Goal: Information Seeking & Learning: Understand process/instructions

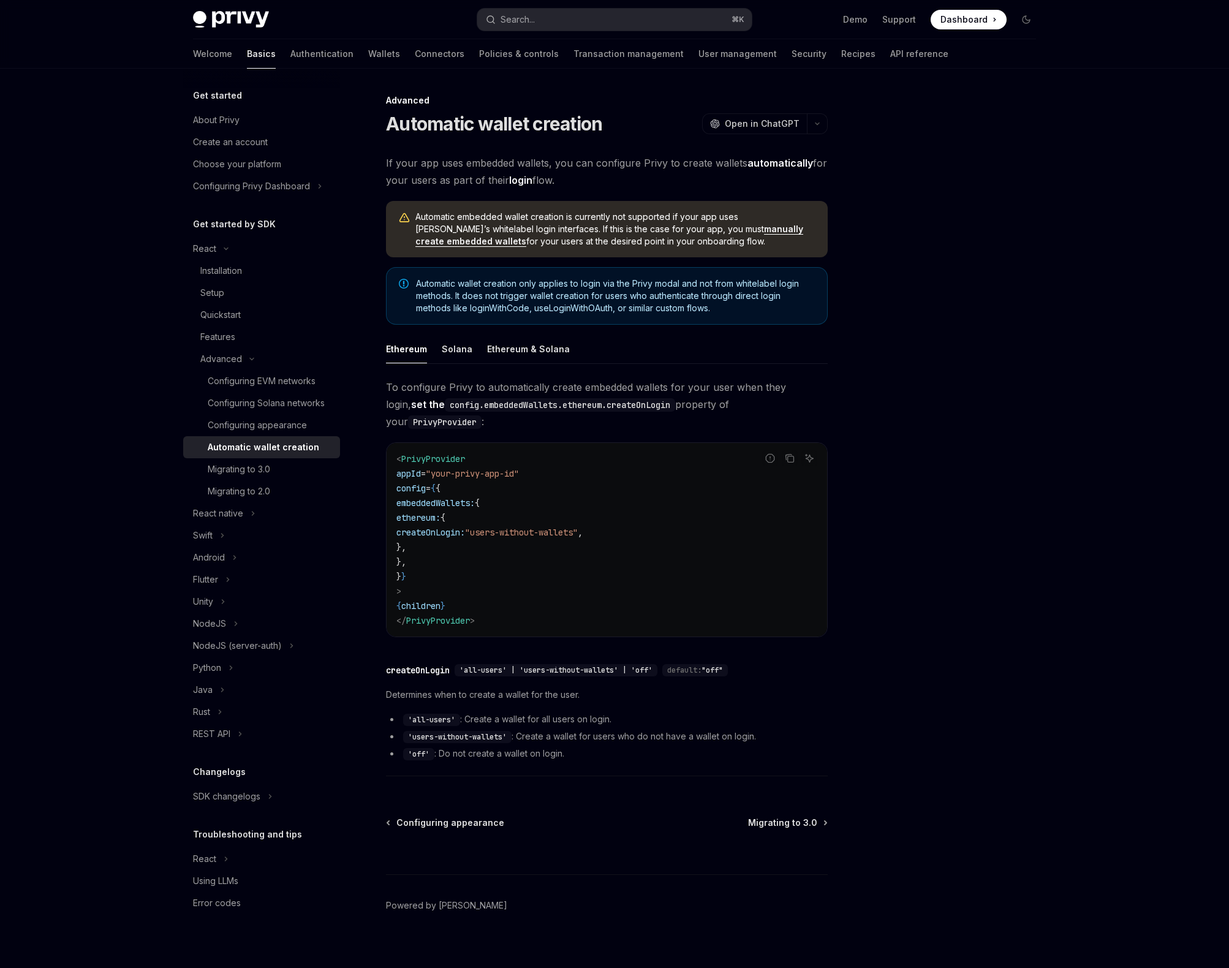
type textarea "*"
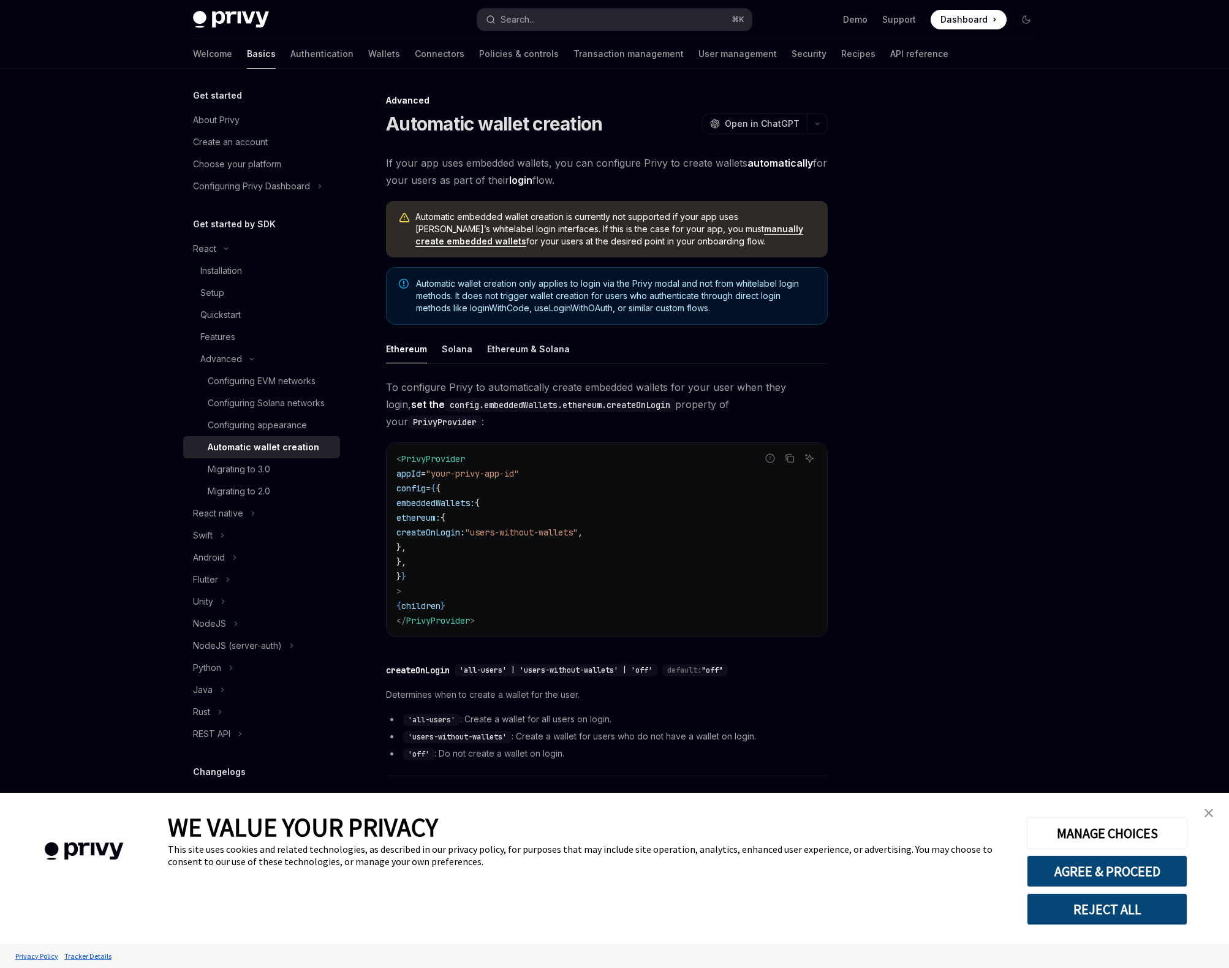
click at [1075, 911] on button "REJECT ALL" at bounding box center [1107, 909] width 161 height 32
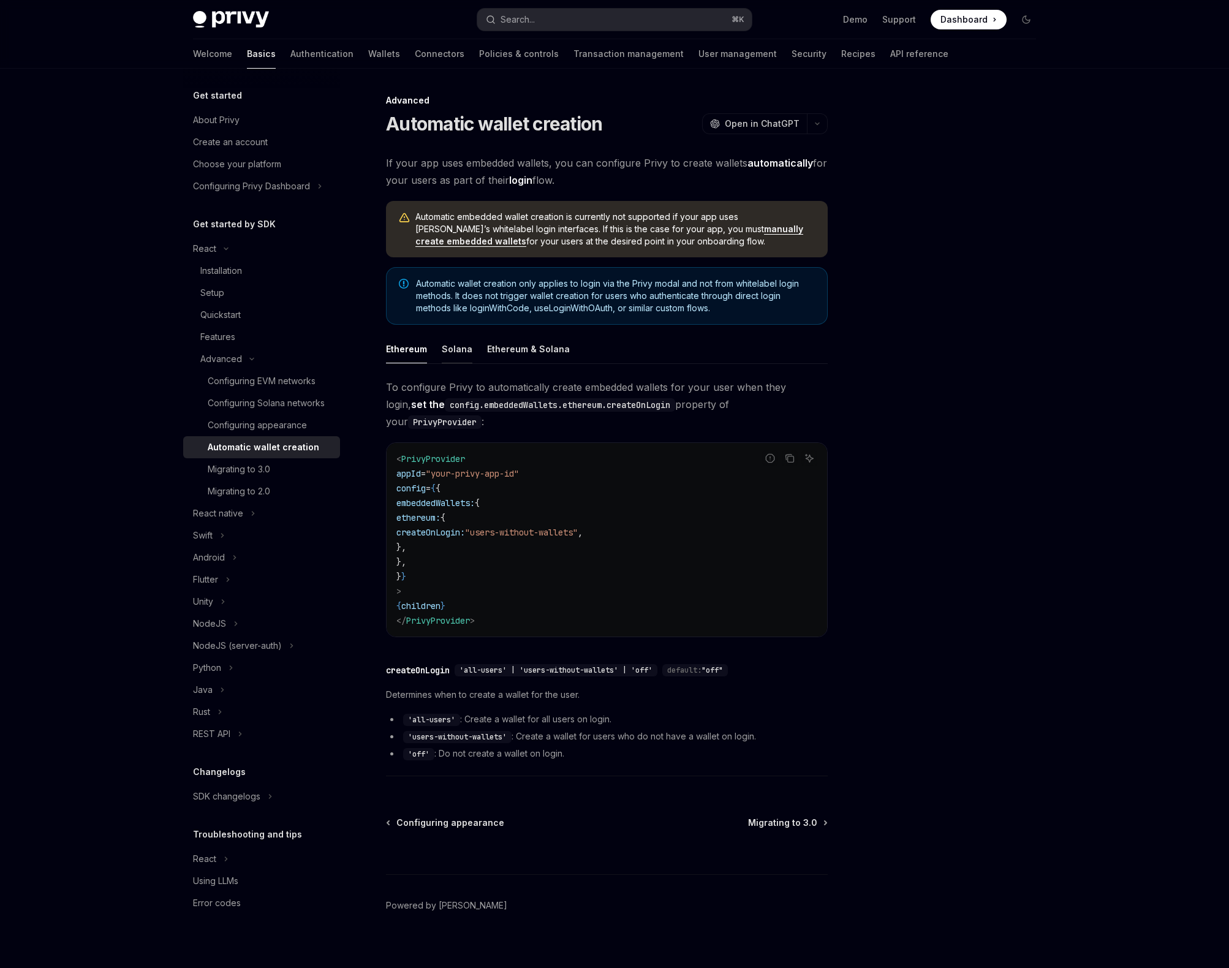
click at [456, 349] on div "Solana" at bounding box center [457, 349] width 31 height 29
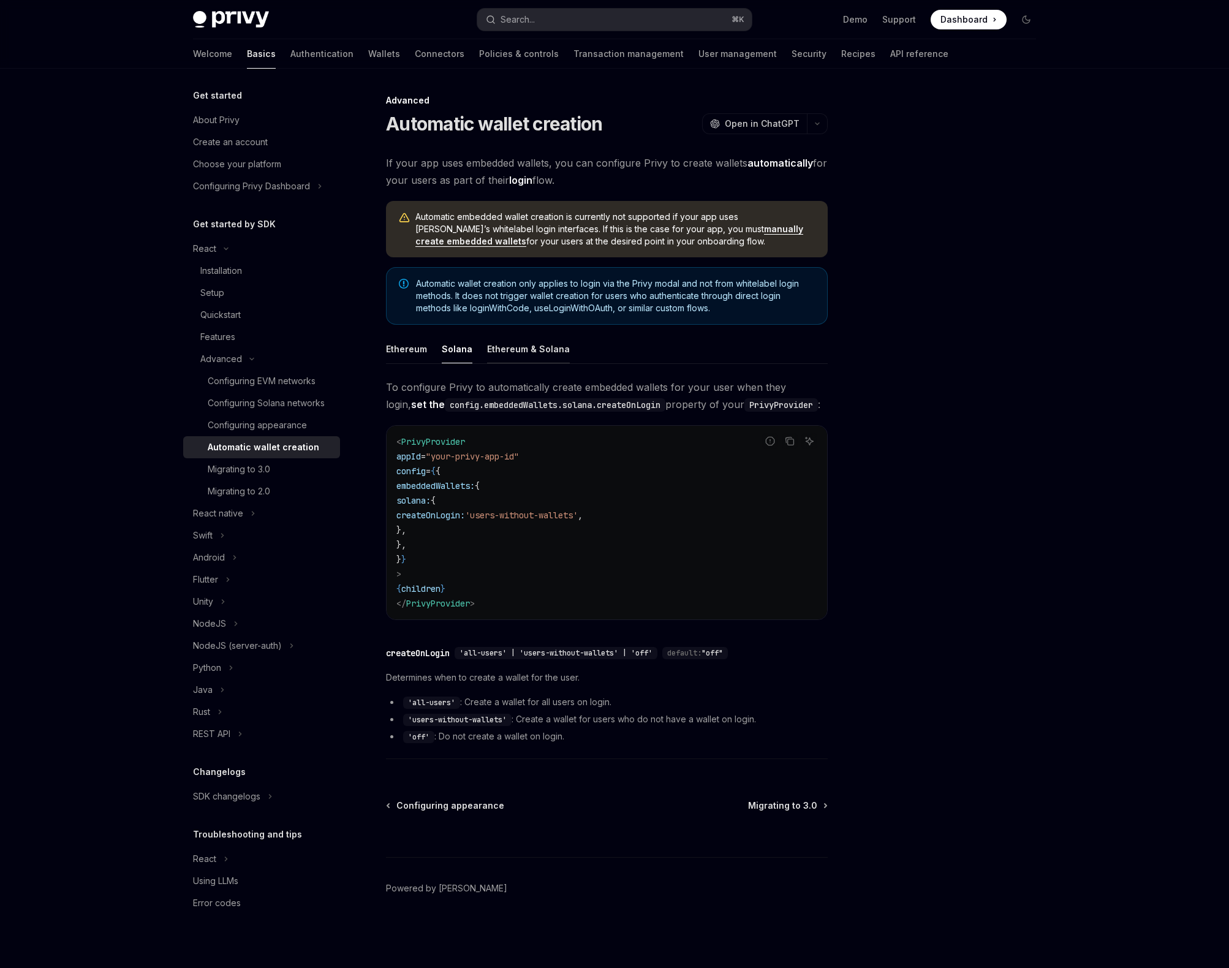
click at [504, 341] on div "Ethereum & Solana" at bounding box center [528, 349] width 83 height 29
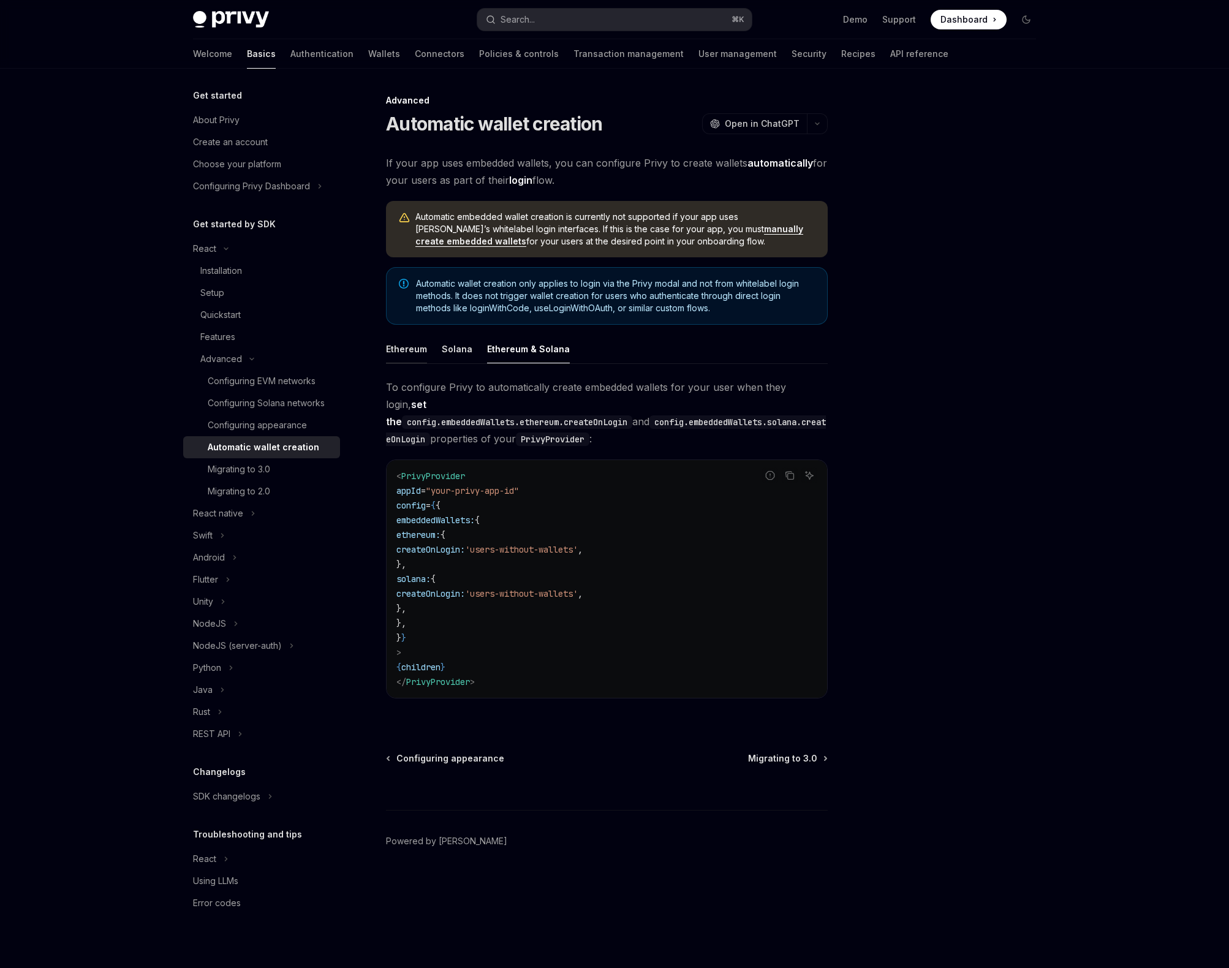
click at [398, 342] on div "Ethereum" at bounding box center [406, 349] width 41 height 29
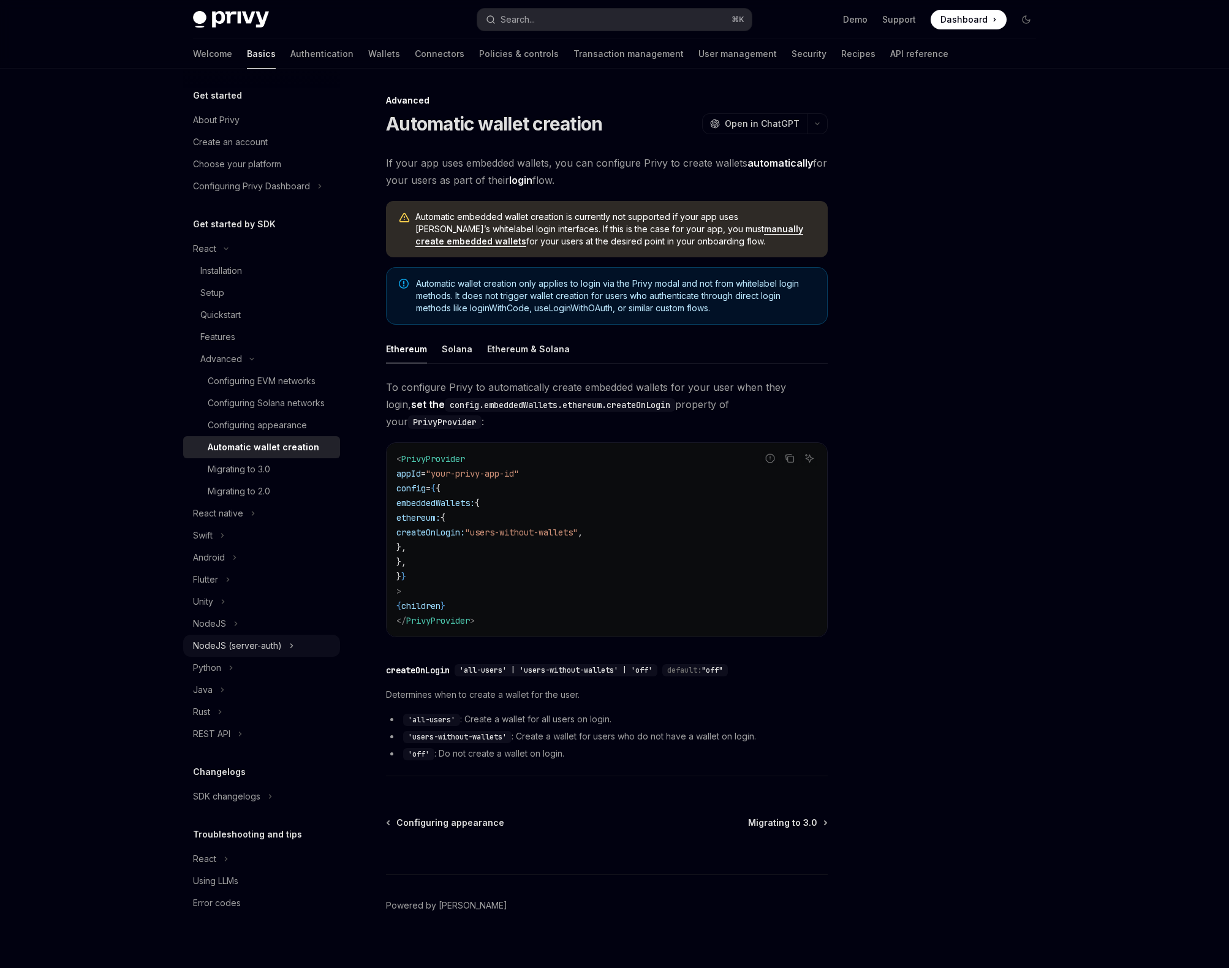
click at [239, 668] on button "Python" at bounding box center [261, 668] width 157 height 22
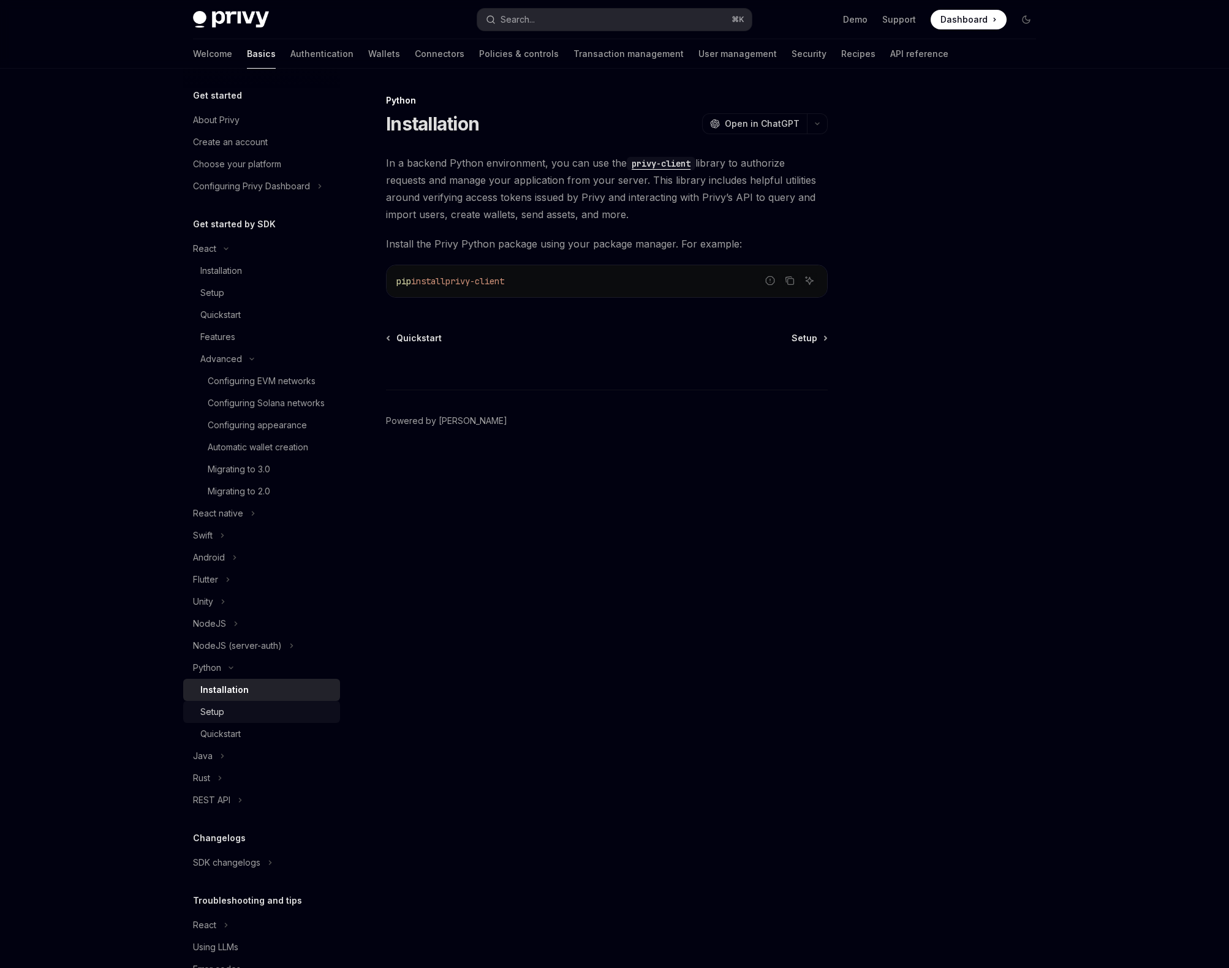
click at [244, 719] on div "Setup" at bounding box center [266, 712] width 132 height 15
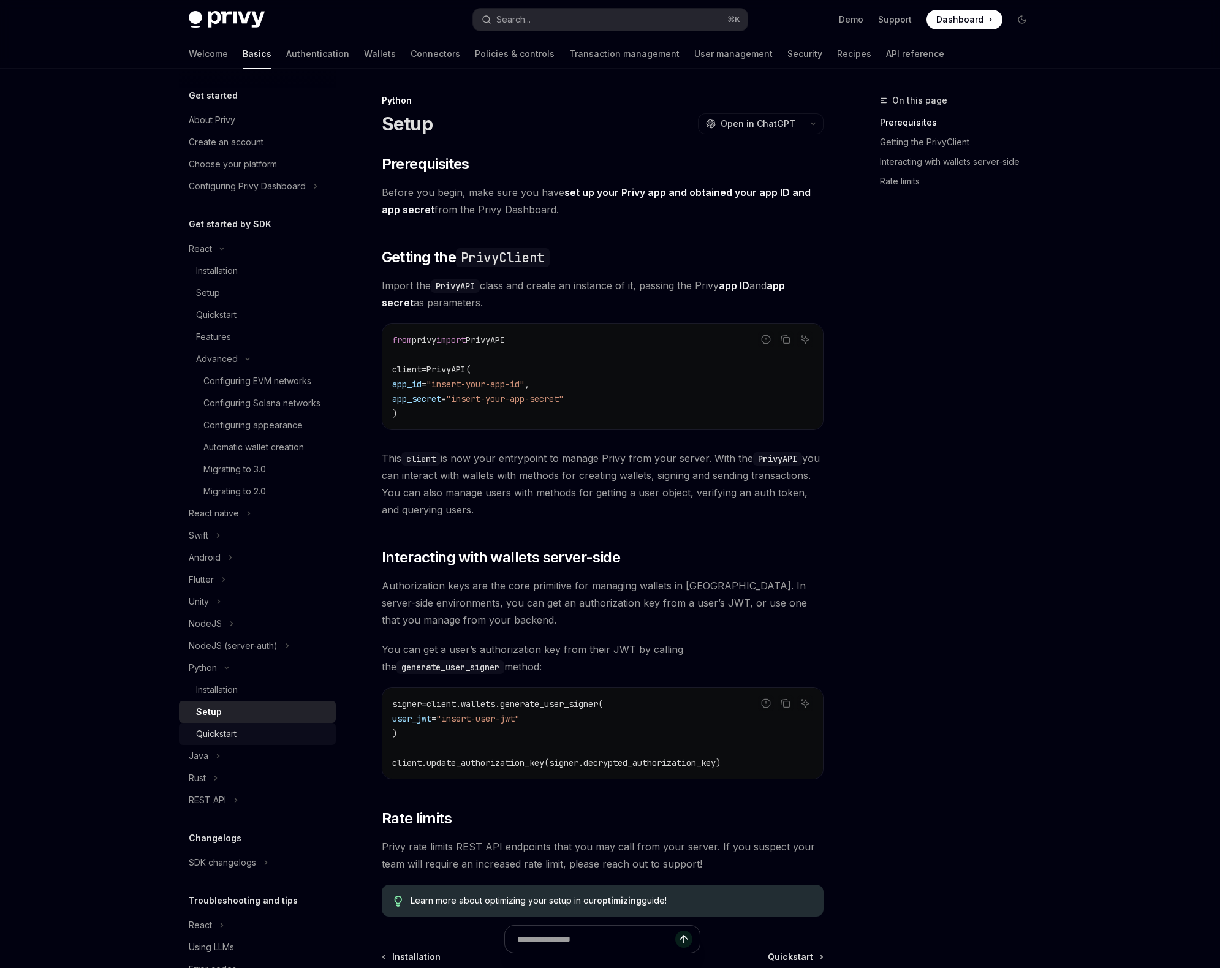
click at [262, 741] on div "Quickstart" at bounding box center [262, 734] width 132 height 15
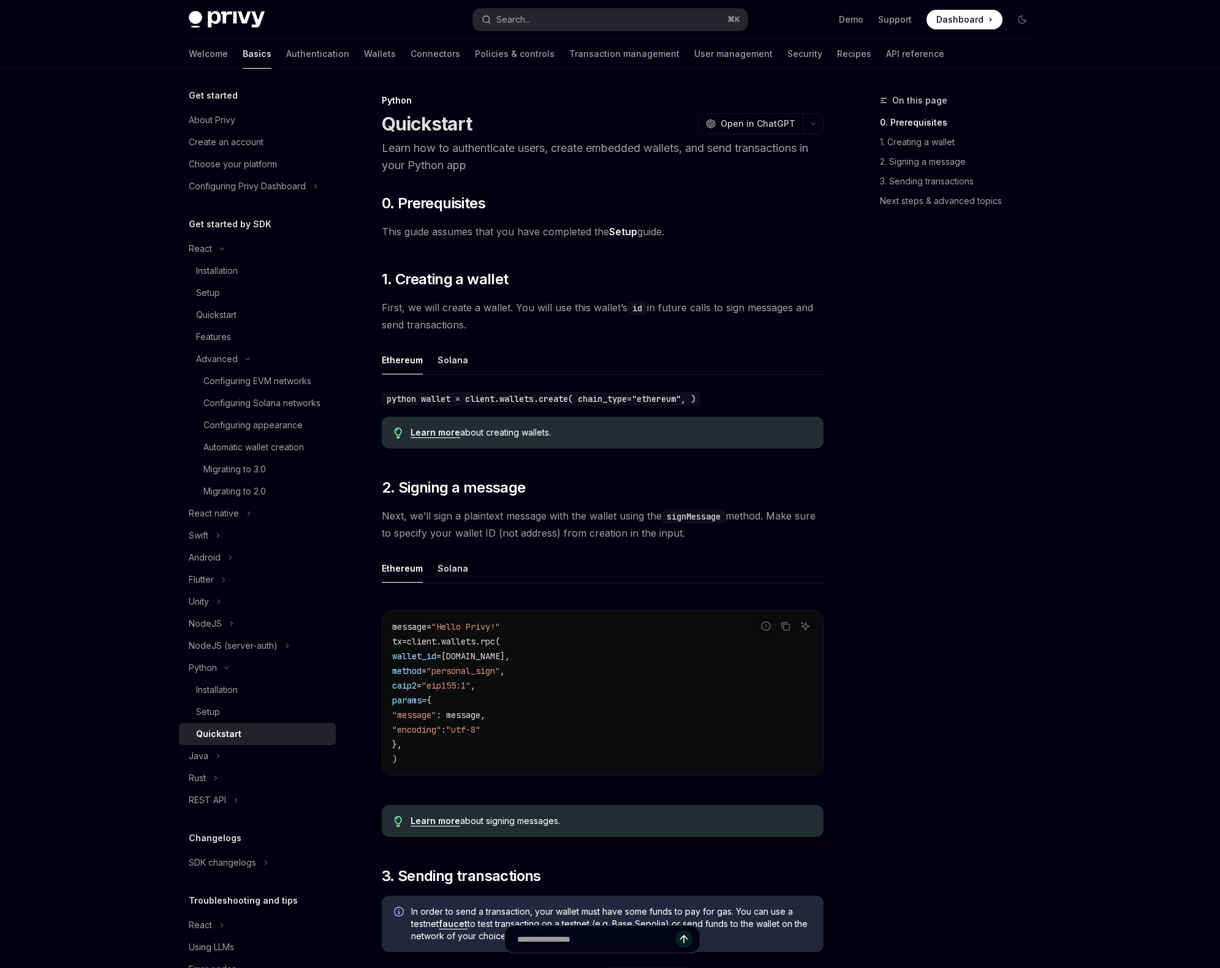
scroll to position [3, 0]
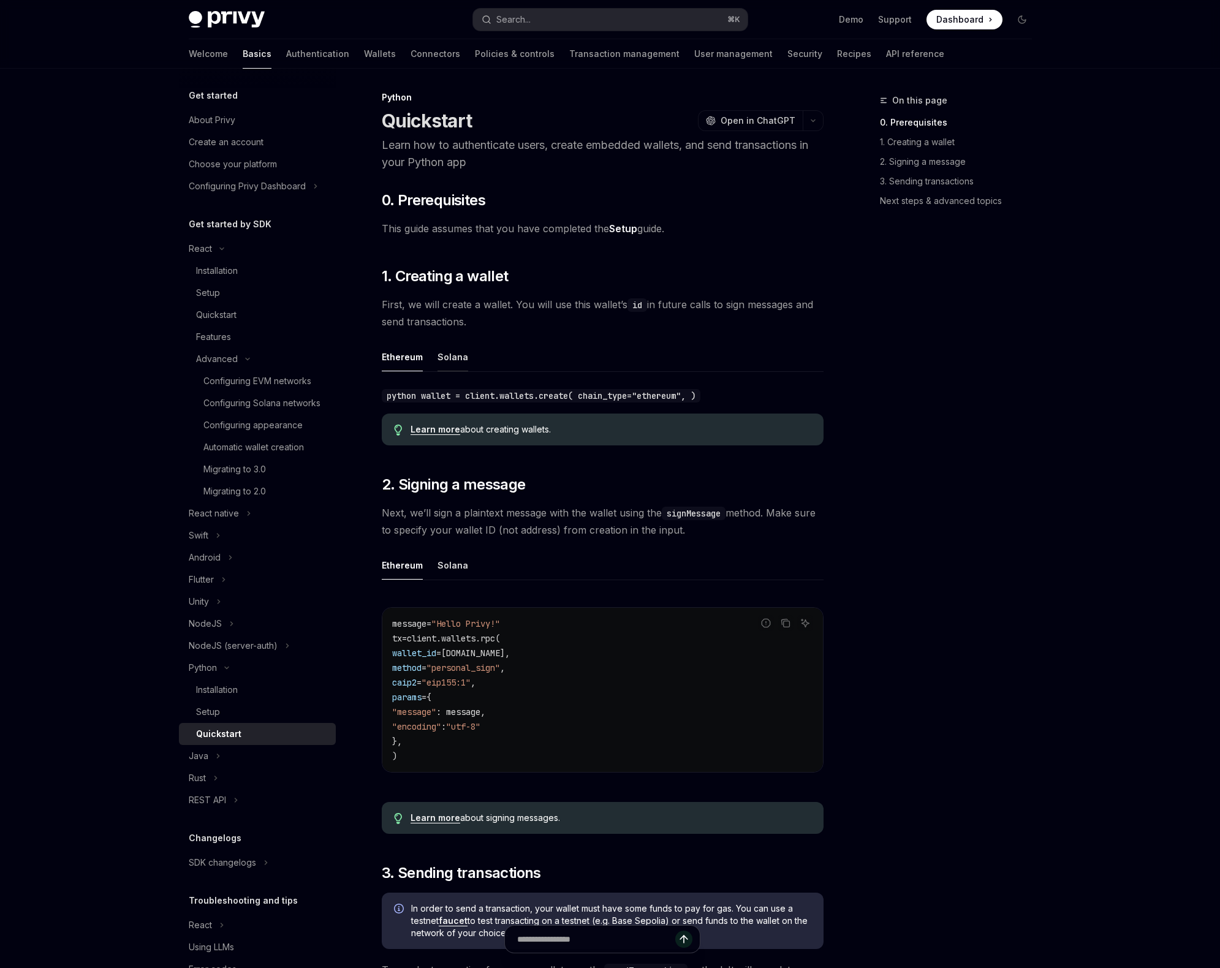
click at [461, 357] on div "Solana" at bounding box center [452, 356] width 31 height 29
click at [387, 355] on div "Ethereum" at bounding box center [402, 356] width 41 height 29
click at [456, 359] on div "Solana" at bounding box center [452, 356] width 31 height 29
click at [396, 360] on div "Ethereum" at bounding box center [402, 356] width 41 height 29
click at [460, 354] on div "Solana" at bounding box center [452, 356] width 31 height 29
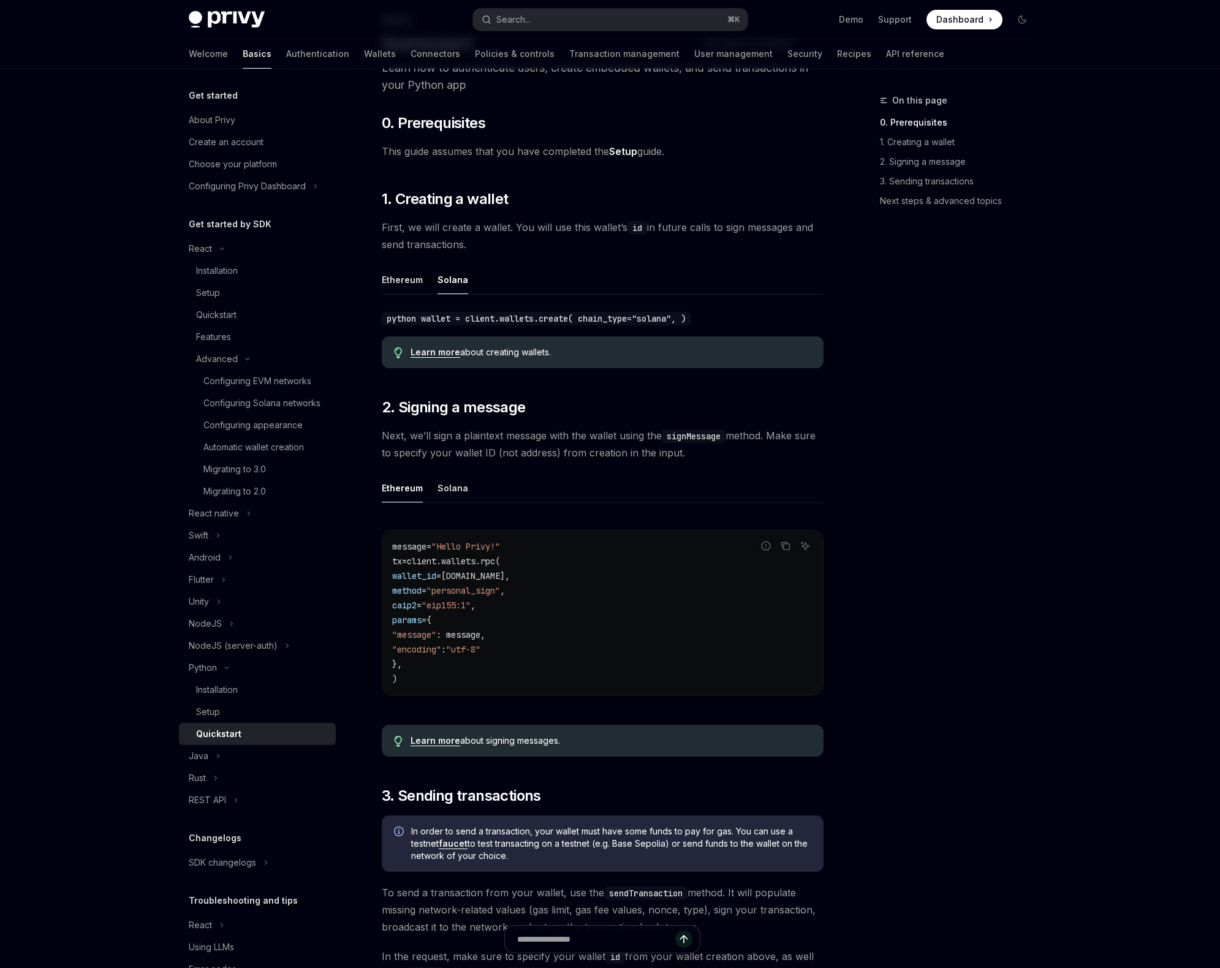
scroll to position [88, 0]
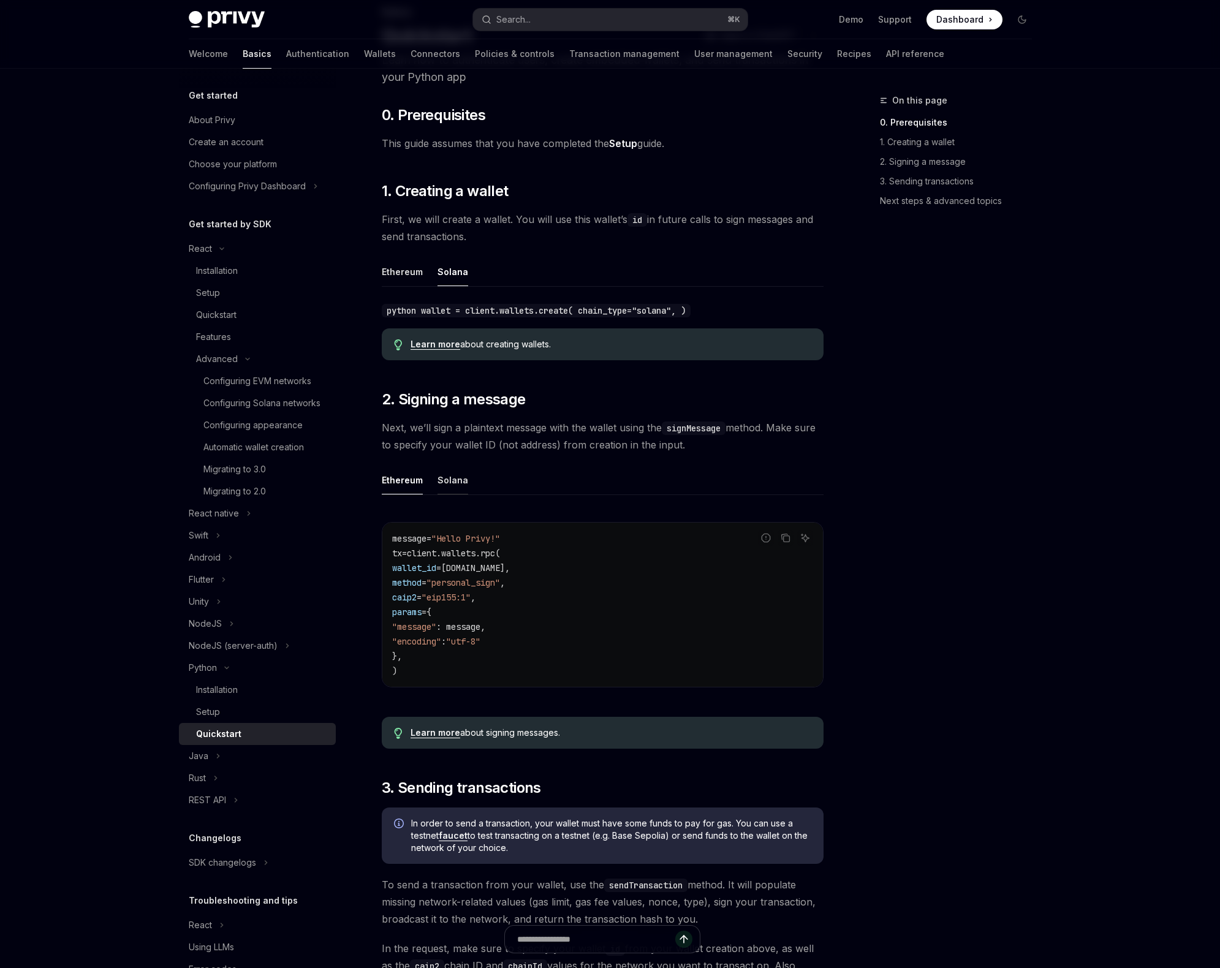
click at [450, 474] on div "Solana" at bounding box center [452, 480] width 31 height 29
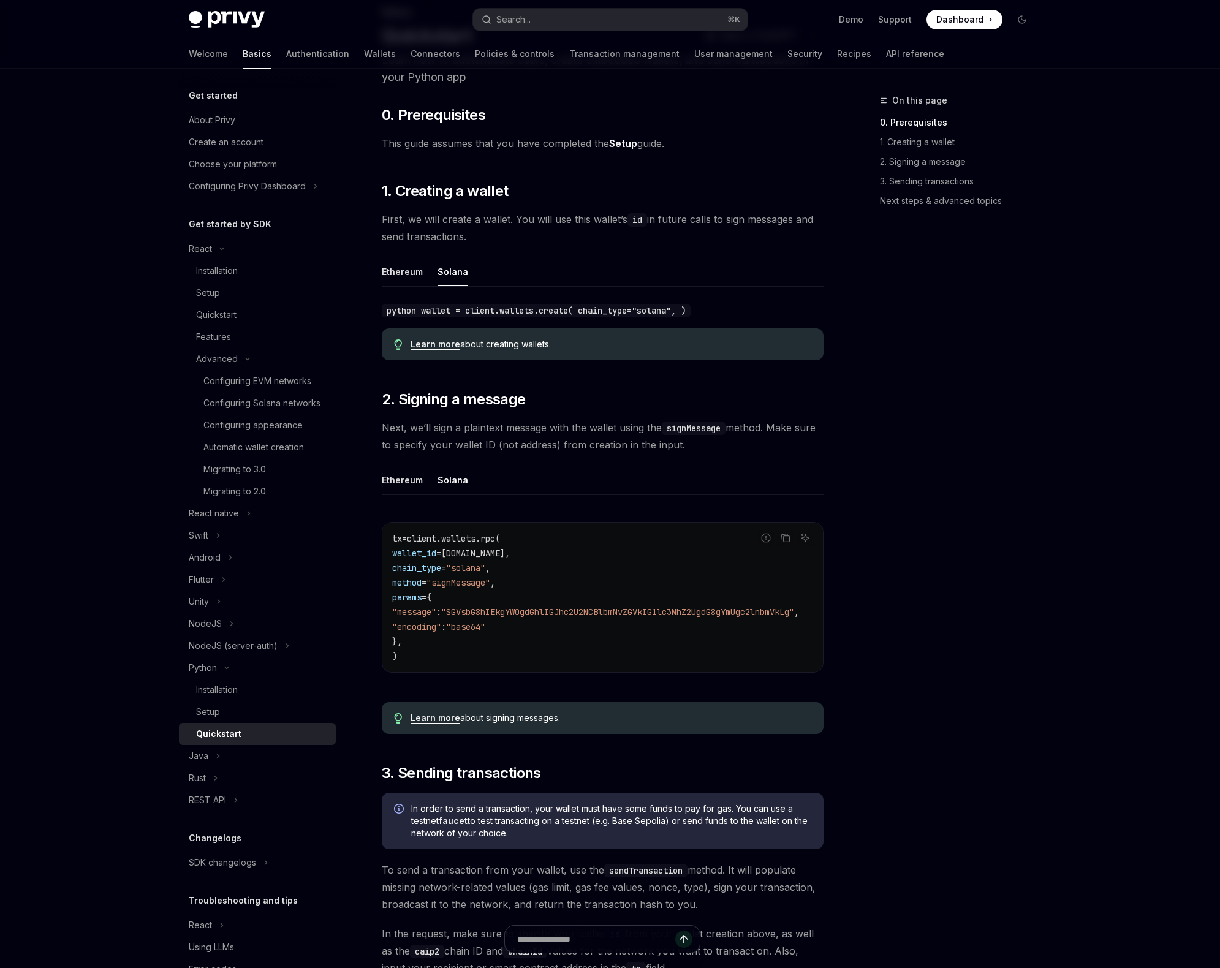
click at [405, 482] on div "Ethereum" at bounding box center [402, 480] width 41 height 29
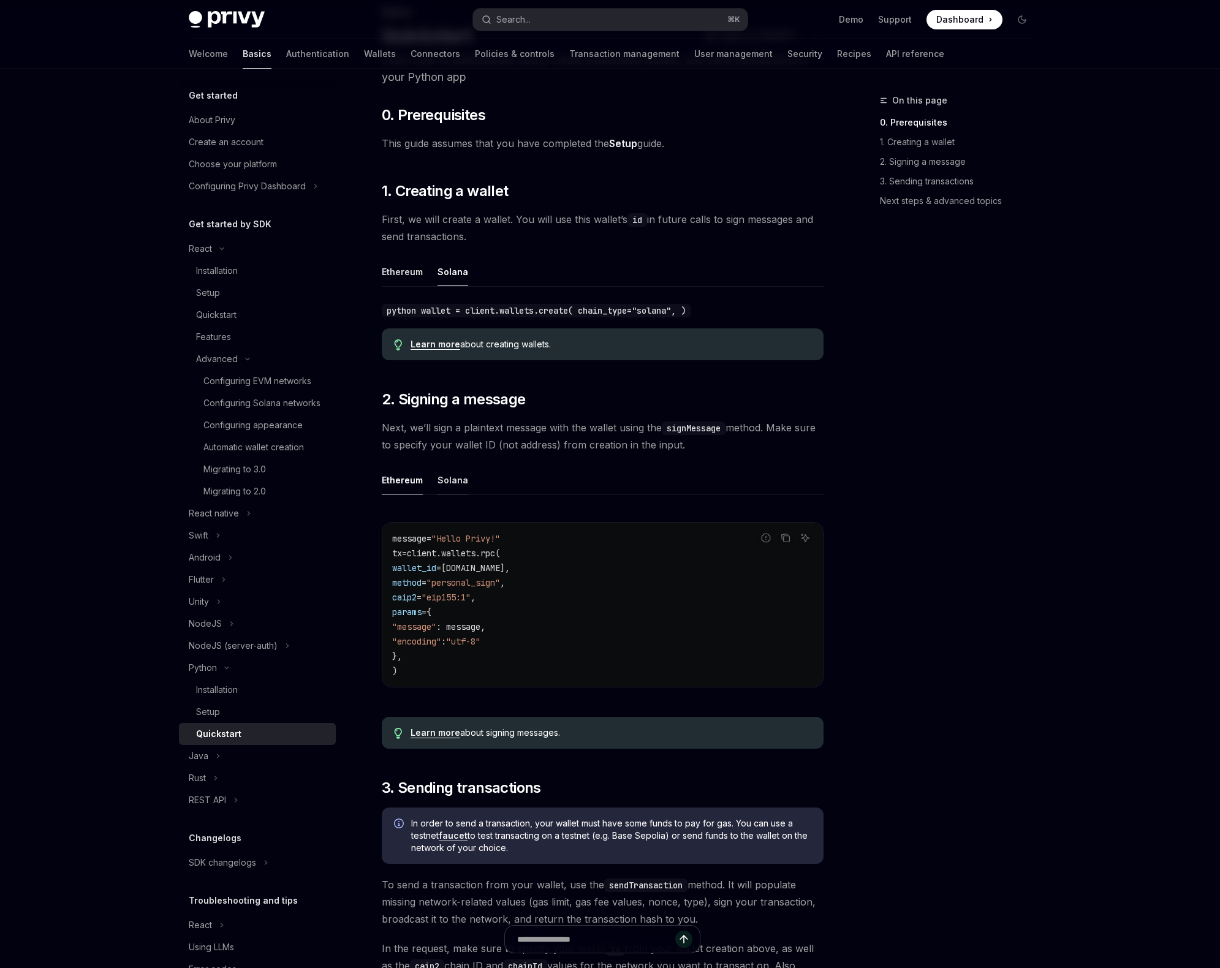
click at [448, 484] on div "Solana" at bounding box center [452, 480] width 31 height 29
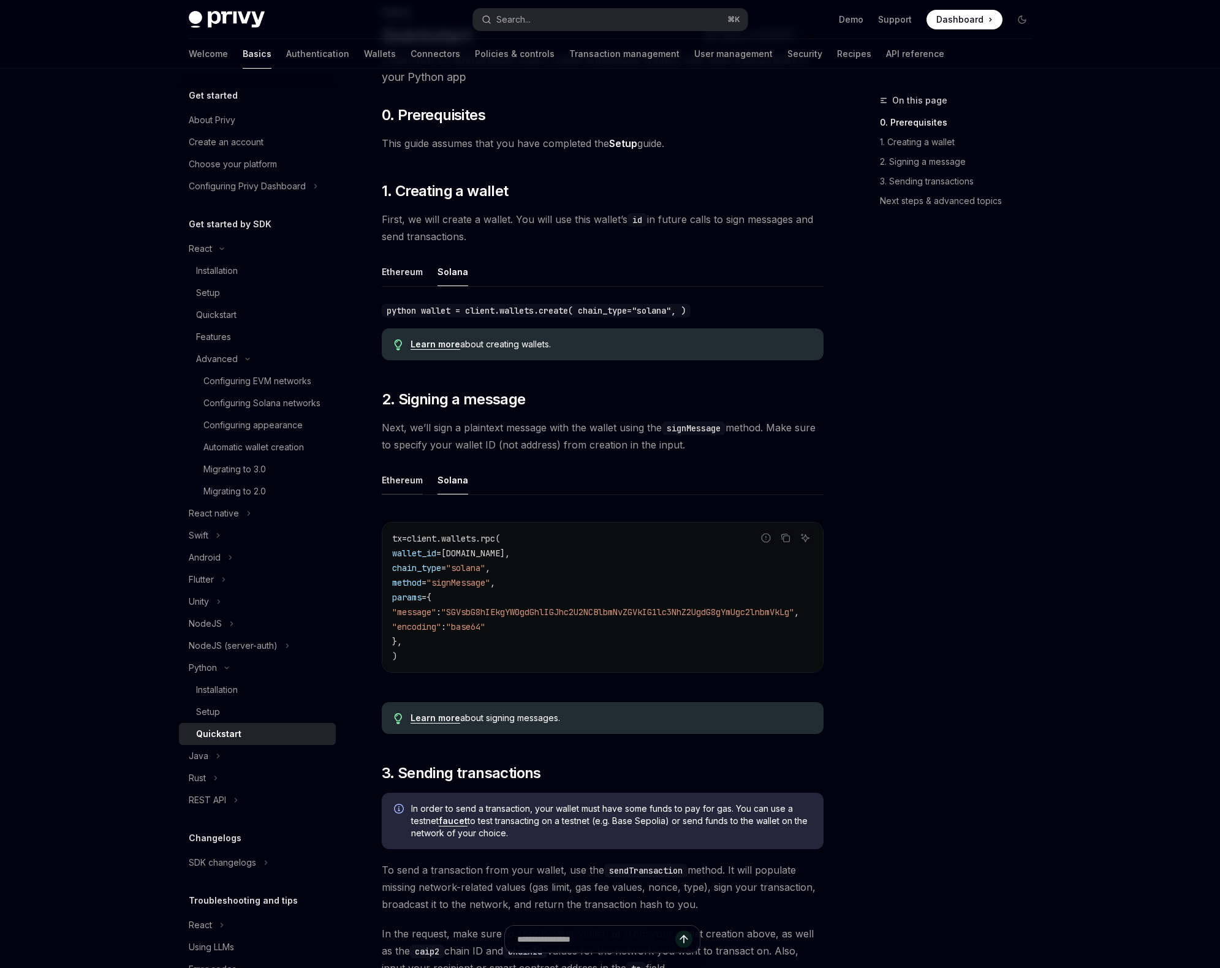
click at [383, 484] on div "Ethereum" at bounding box center [402, 480] width 41 height 29
type textarea "*"
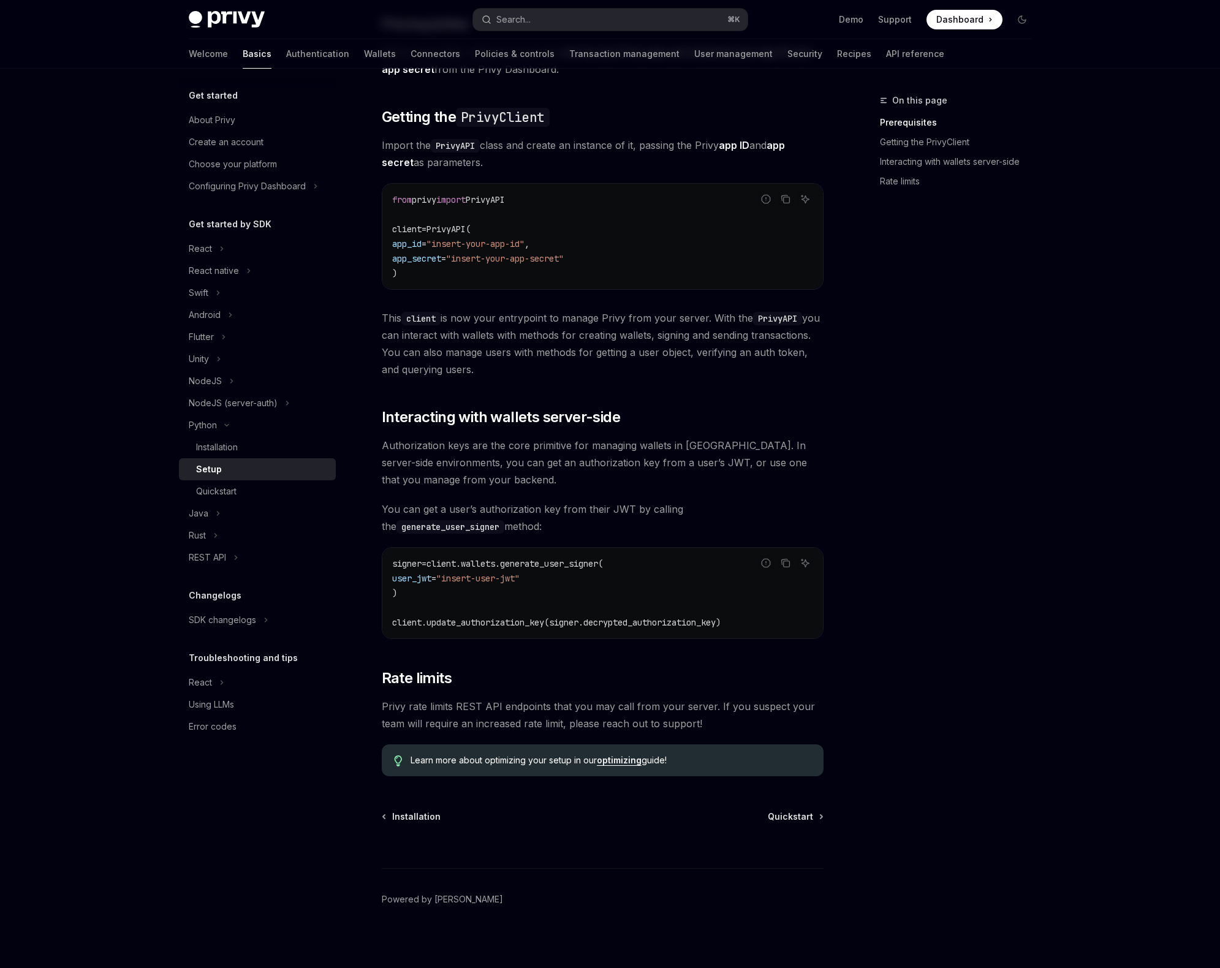
scroll to position [139, 0]
click at [247, 490] on div "Quickstart" at bounding box center [262, 491] width 132 height 15
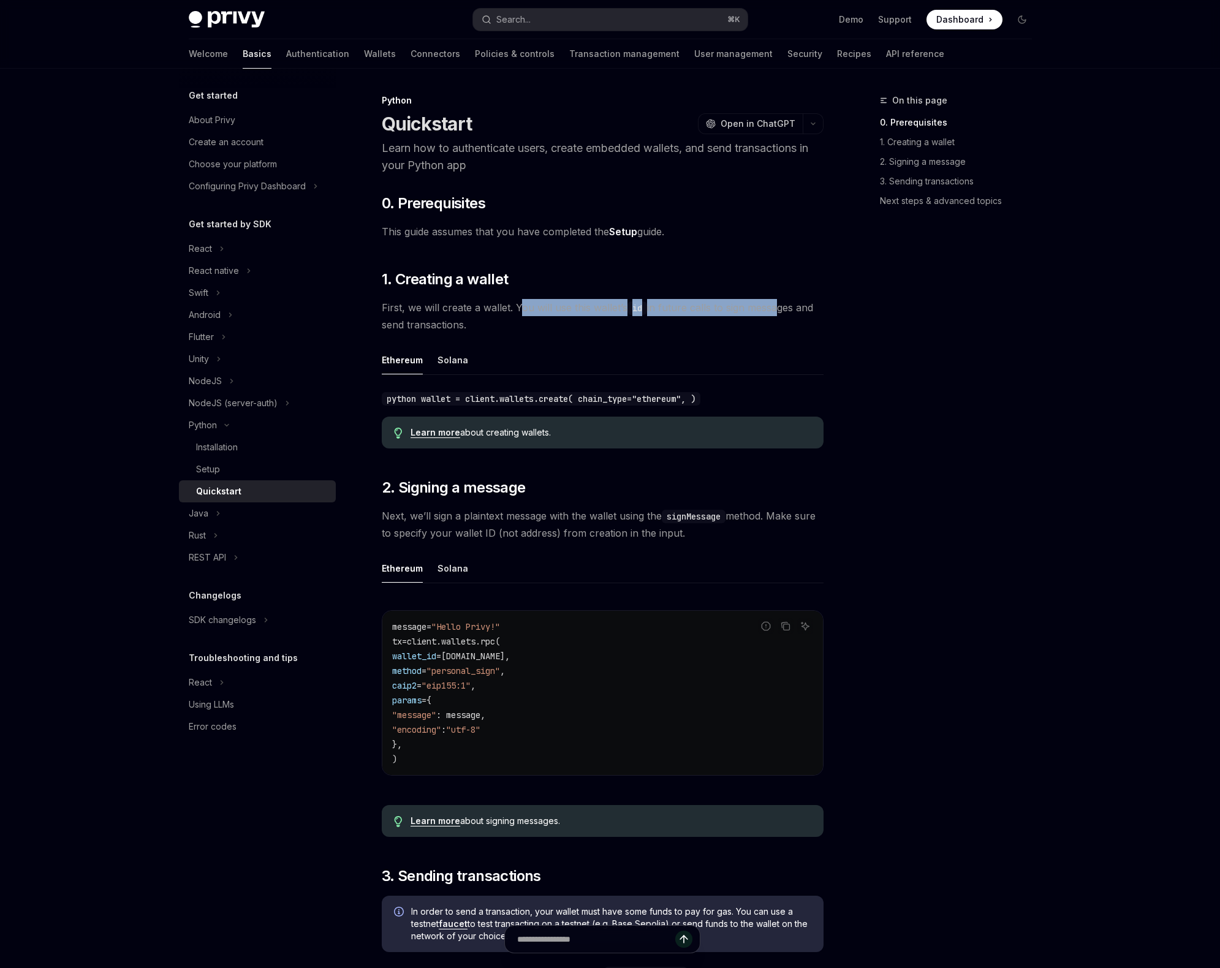
drag, startPoint x: 524, startPoint y: 310, endPoint x: 777, endPoint y: 302, distance: 252.6
click at [777, 302] on span "First, we will create a wallet. You will use this wallet’s id in future calls t…" at bounding box center [603, 316] width 442 height 34
click at [756, 353] on ul "Ethereum Solana" at bounding box center [603, 360] width 442 height 29
click at [246, 555] on button "REST API" at bounding box center [257, 558] width 157 height 22
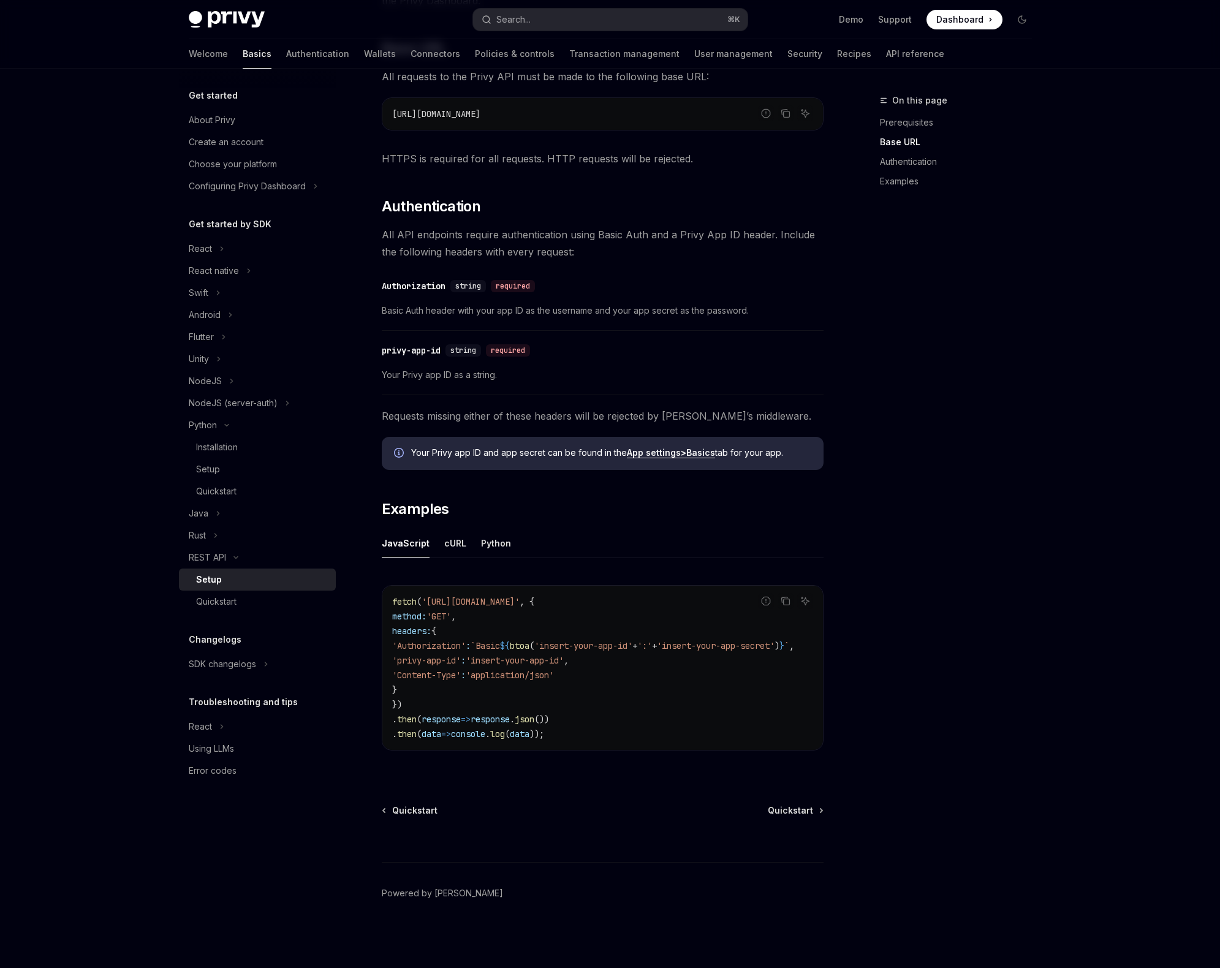
scroll to position [211, 0]
click at [284, 602] on div "Quickstart" at bounding box center [262, 601] width 132 height 15
type textarea "*"
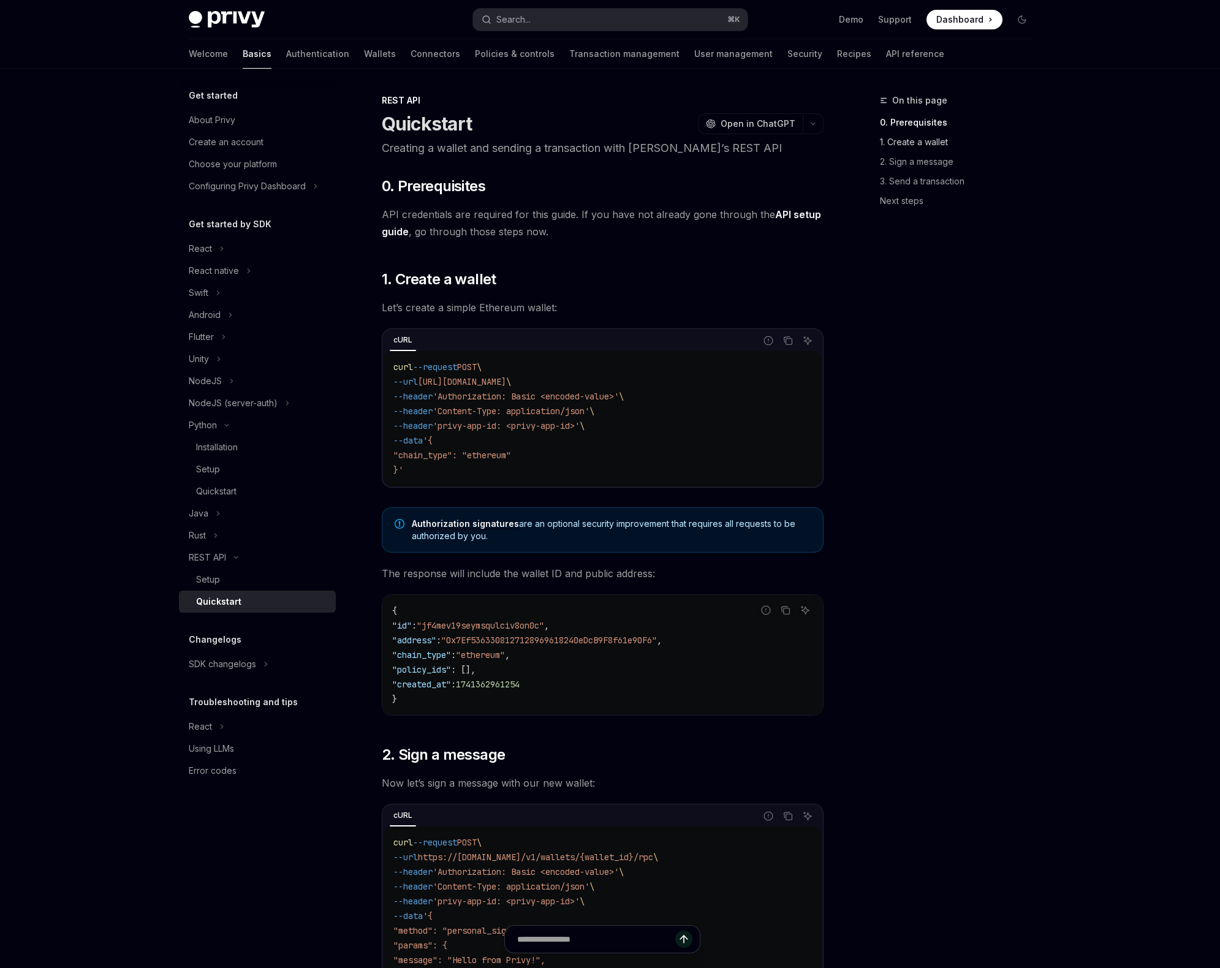
click at [934, 139] on link "1. Create a wallet" at bounding box center [961, 142] width 162 height 20
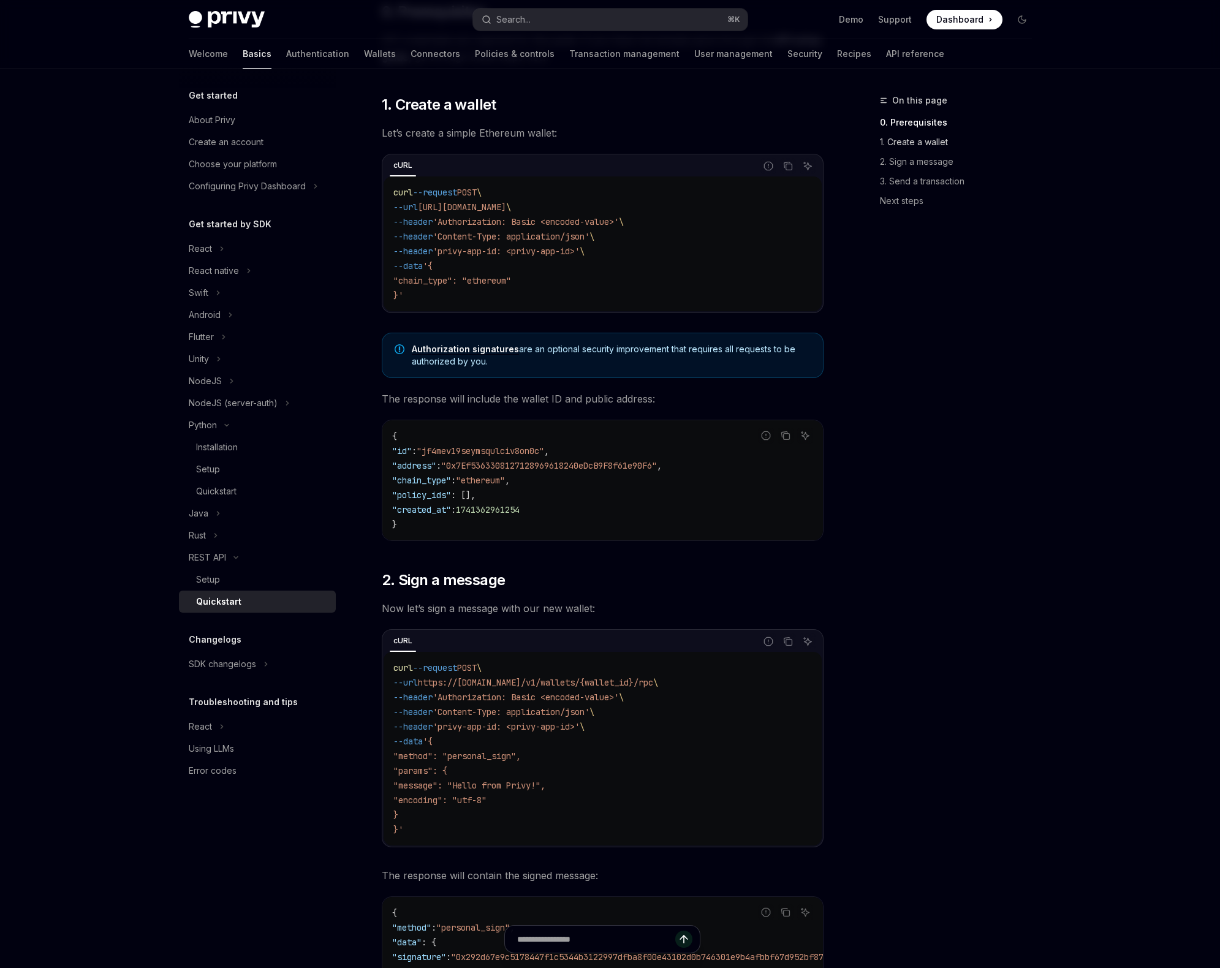
scroll to position [176, 0]
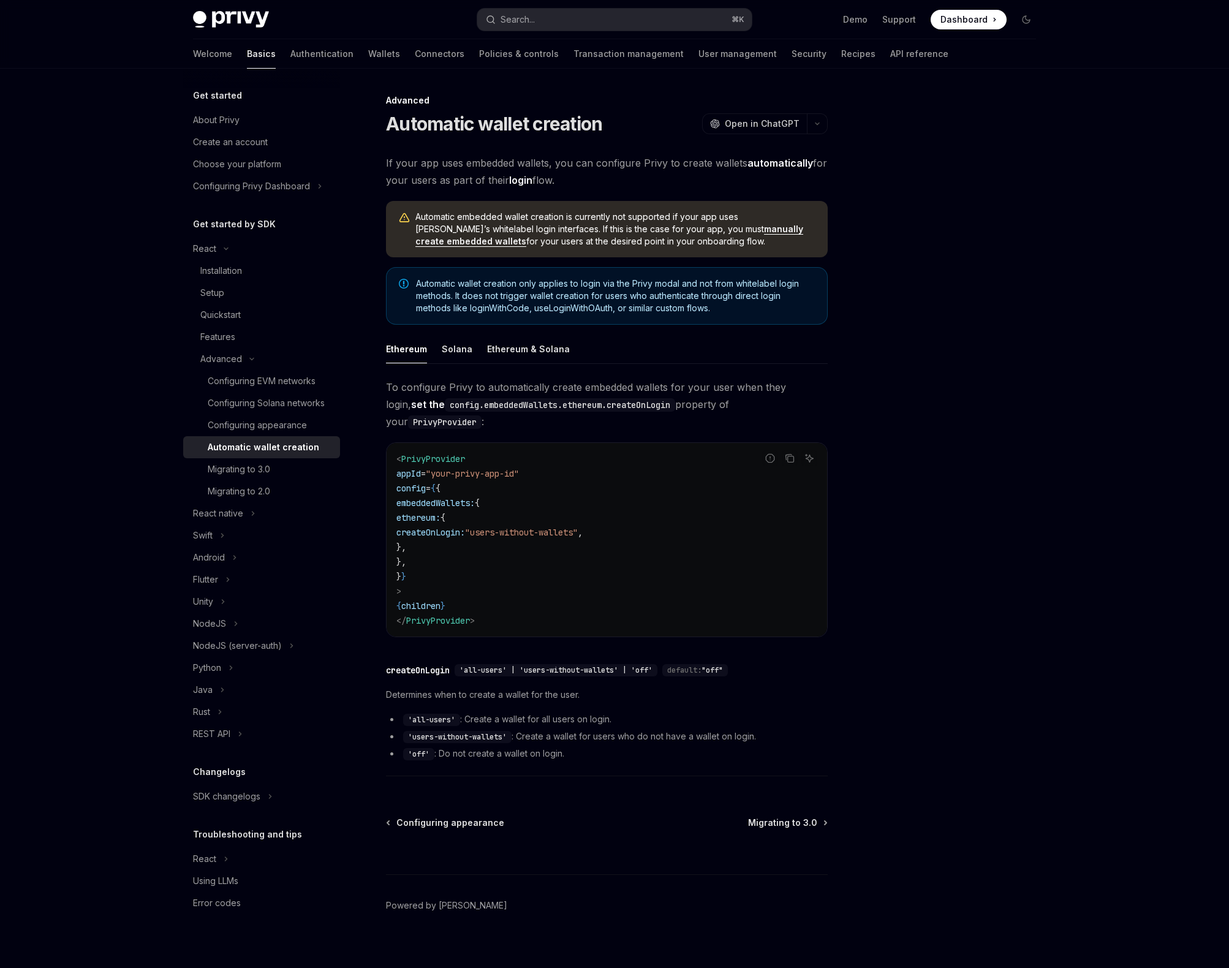
click at [788, 164] on strong "automatically" at bounding box center [780, 163] width 66 height 12
drag, startPoint x: 573, startPoint y: 181, endPoint x: 387, endPoint y: 162, distance: 187.2
click at [387, 162] on span "If your app uses embedded wallets, you can configure Privy to create wallets au…" at bounding box center [607, 171] width 442 height 34
click at [400, 169] on span "If your app uses embedded wallets, you can configure Privy to create wallets au…" at bounding box center [607, 171] width 442 height 34
click at [460, 355] on div "Solana" at bounding box center [457, 349] width 31 height 29
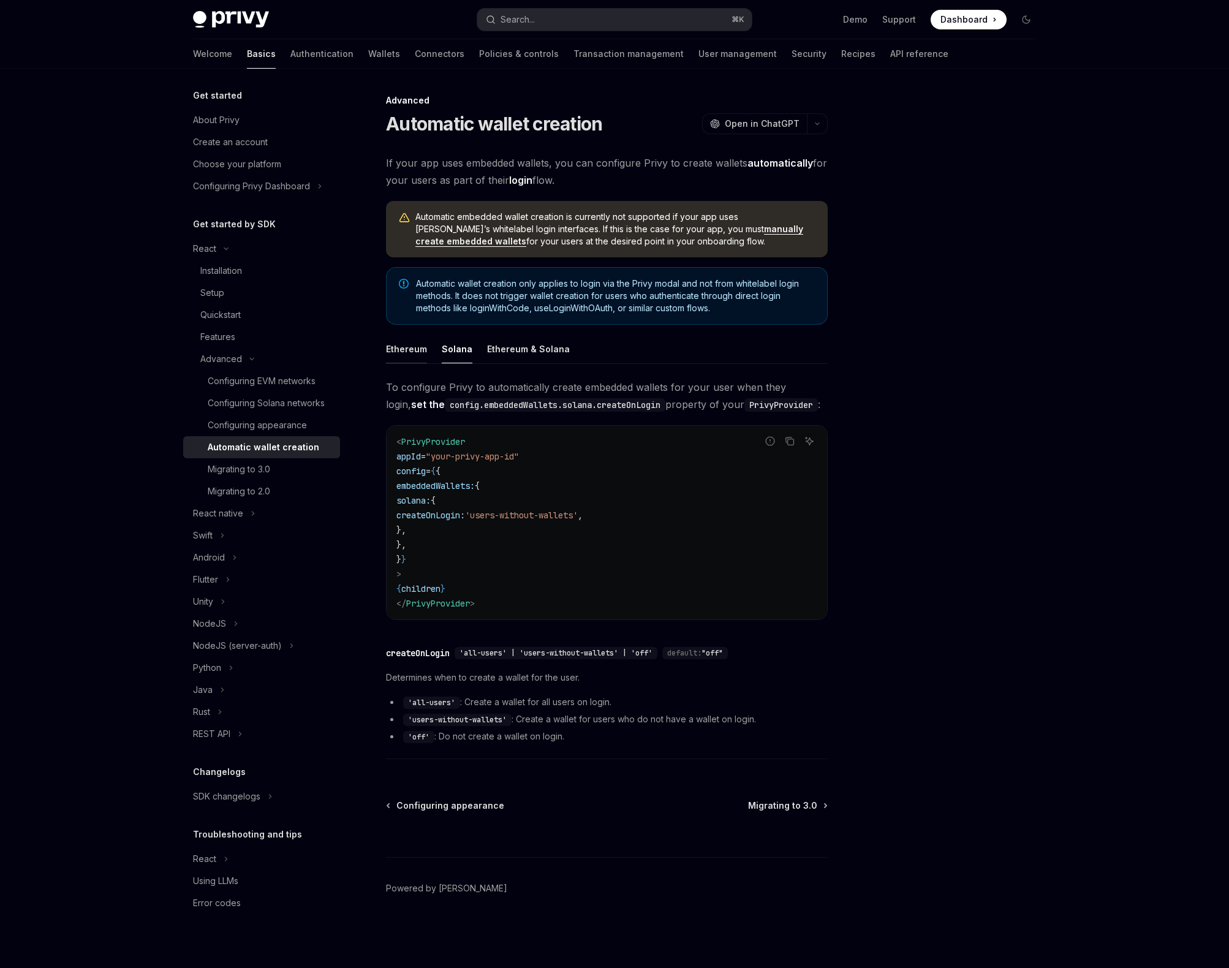
click at [398, 352] on div "Ethereum" at bounding box center [406, 349] width 41 height 29
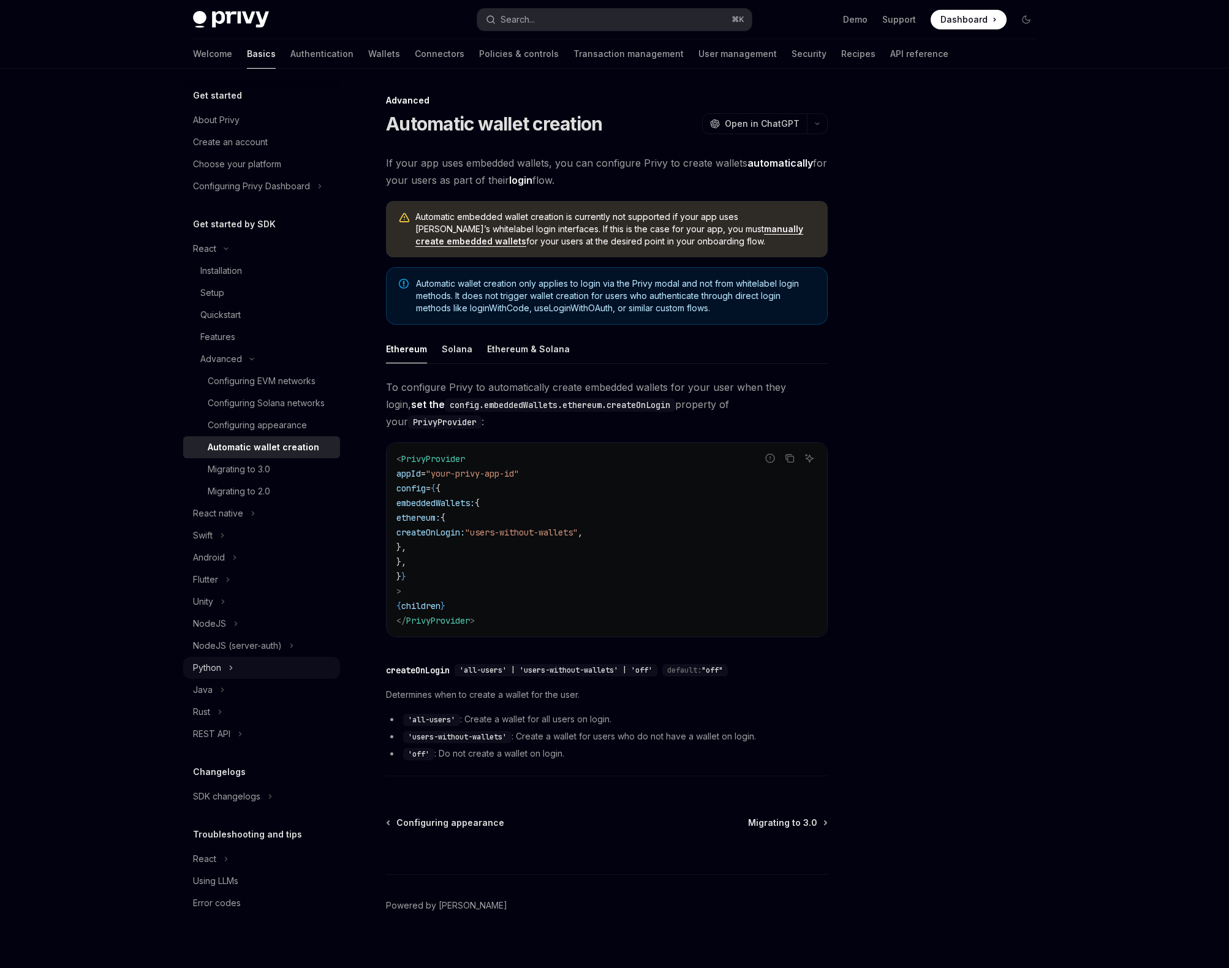
click at [273, 665] on button "Python" at bounding box center [261, 668] width 157 height 22
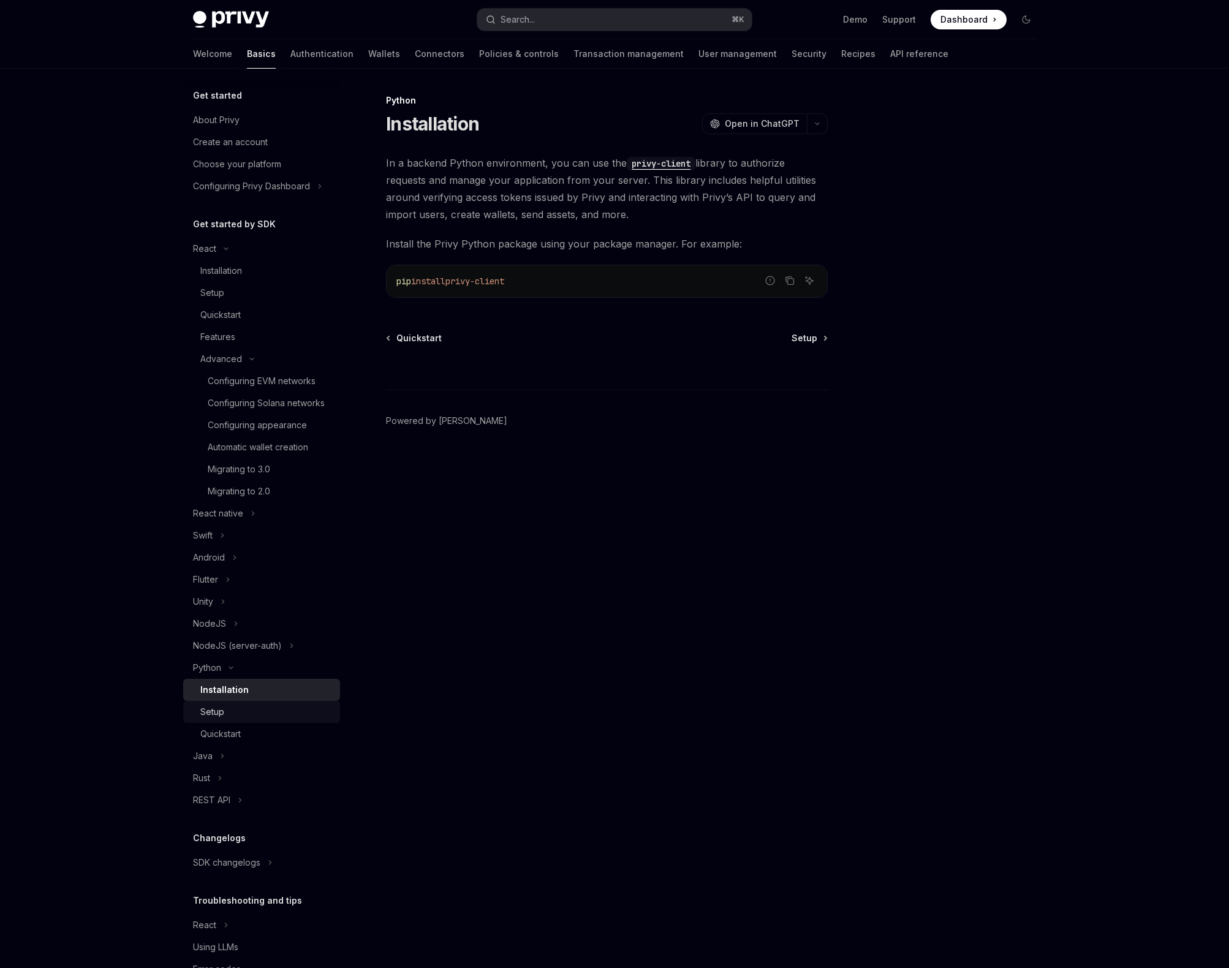
click at [279, 719] on div "Setup" at bounding box center [266, 712] width 132 height 15
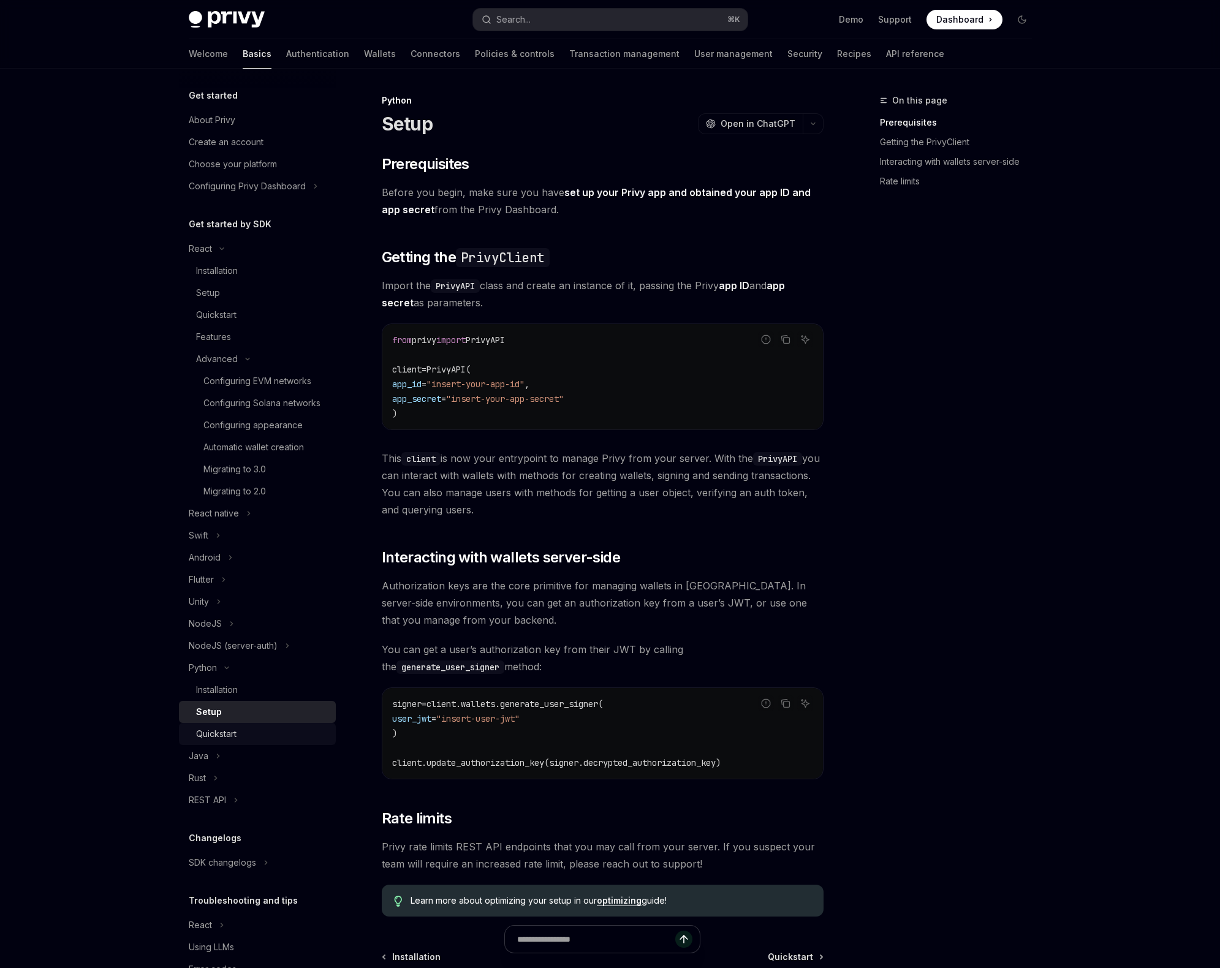
click at [277, 741] on div "Quickstart" at bounding box center [262, 734] width 132 height 15
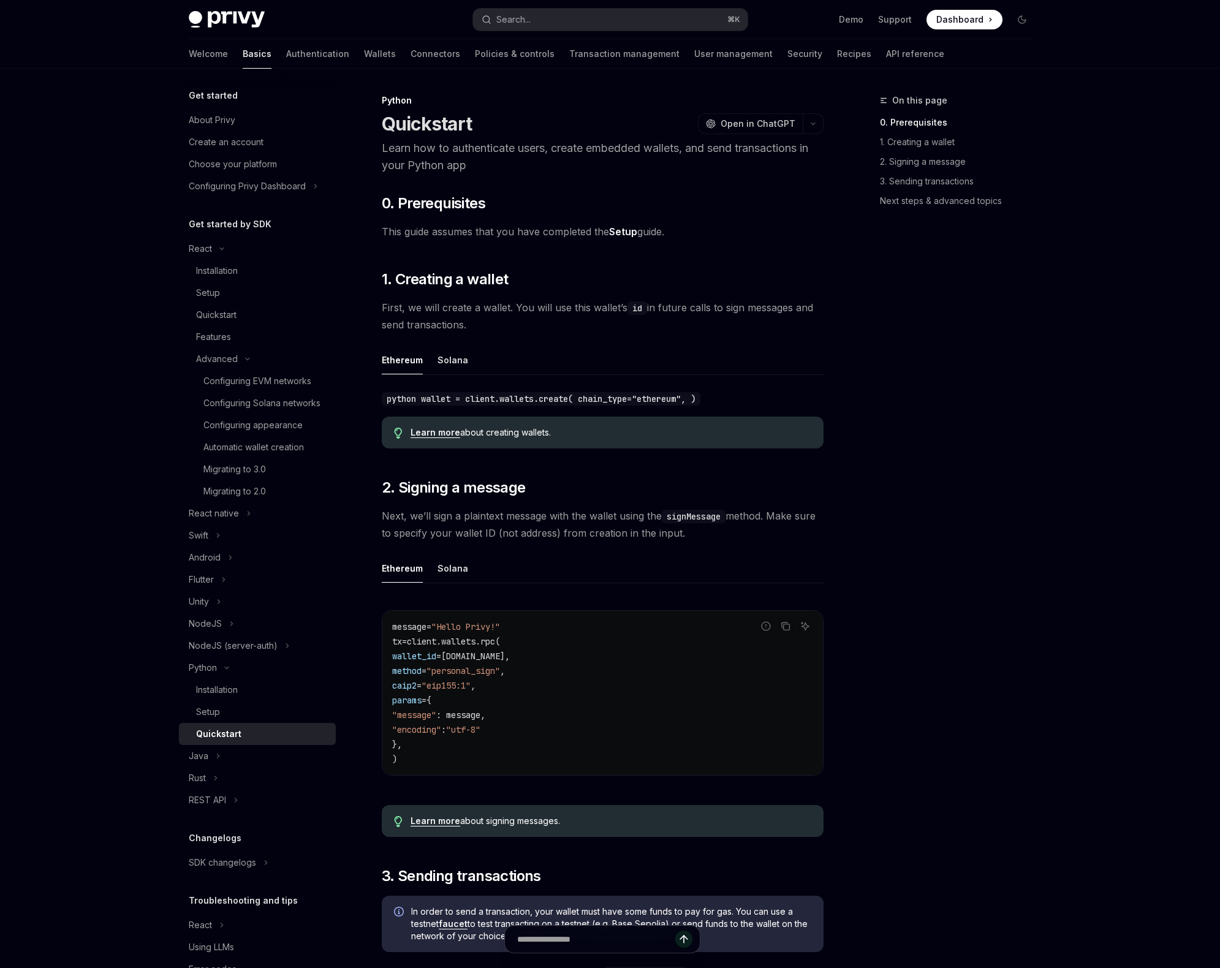
click at [438, 432] on link "Learn more" at bounding box center [436, 432] width 50 height 11
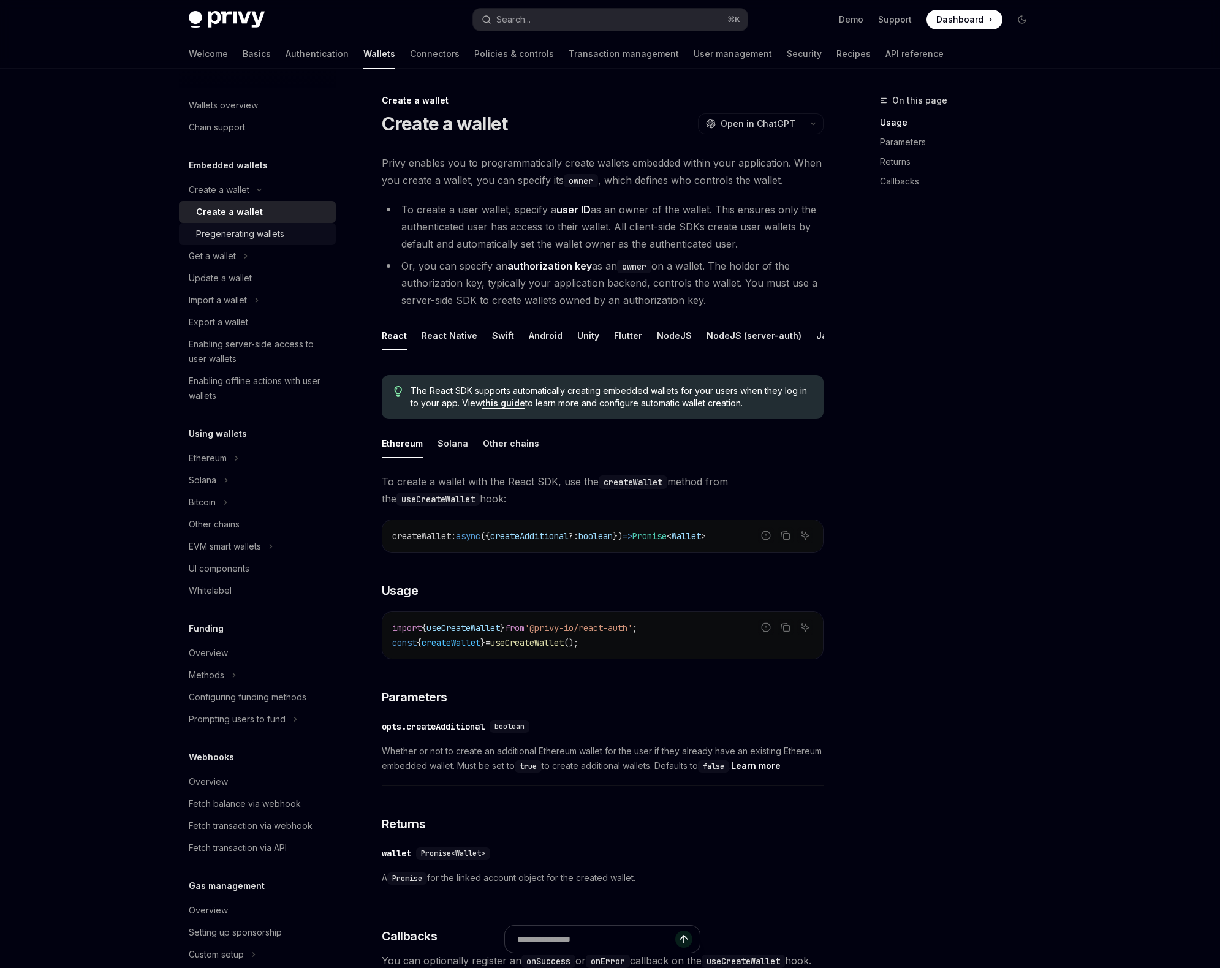
click at [261, 233] on div "Pregenerating wallets" at bounding box center [240, 234] width 88 height 15
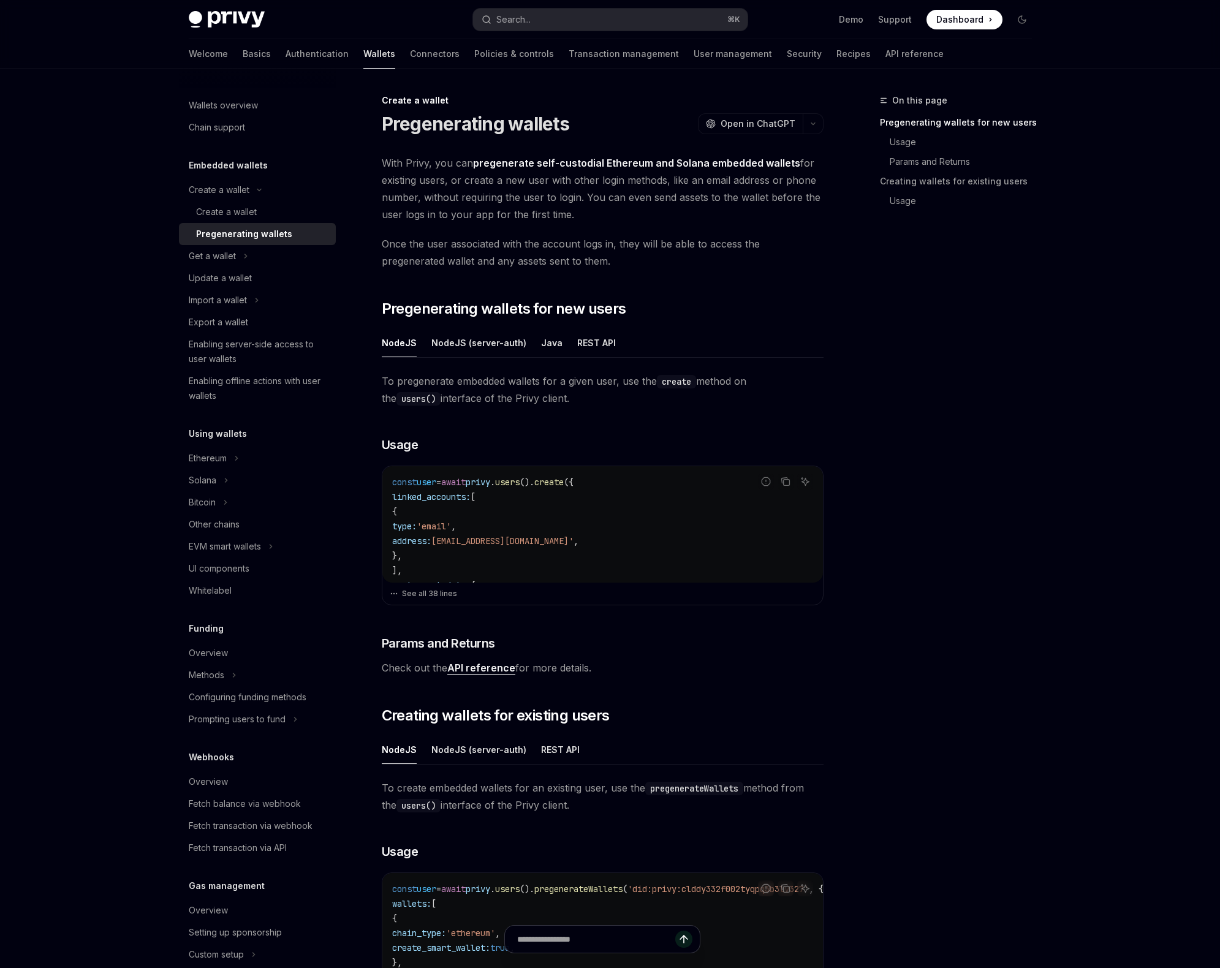
scroll to position [9, 0]
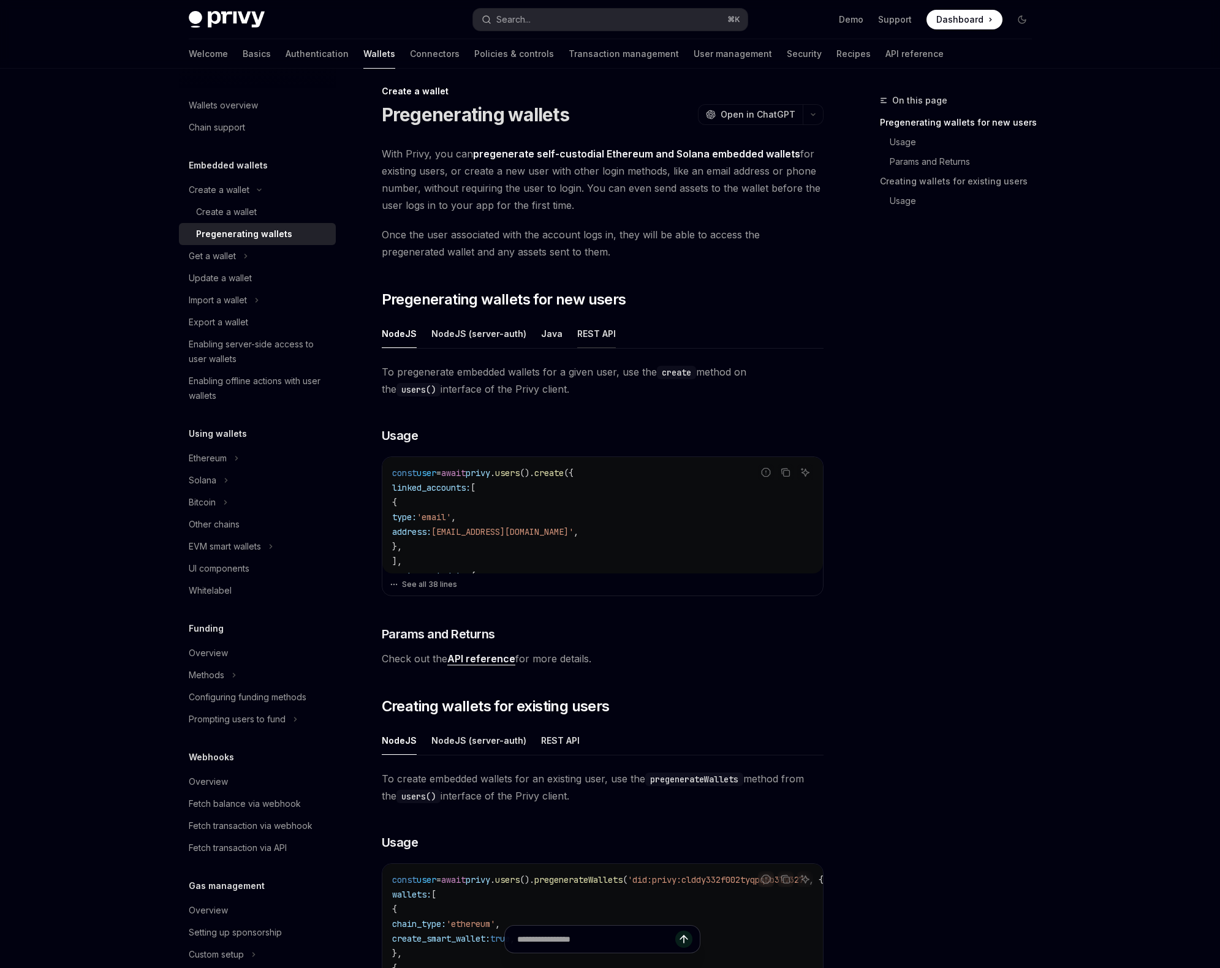
click at [577, 335] on div "REST API" at bounding box center [596, 333] width 39 height 29
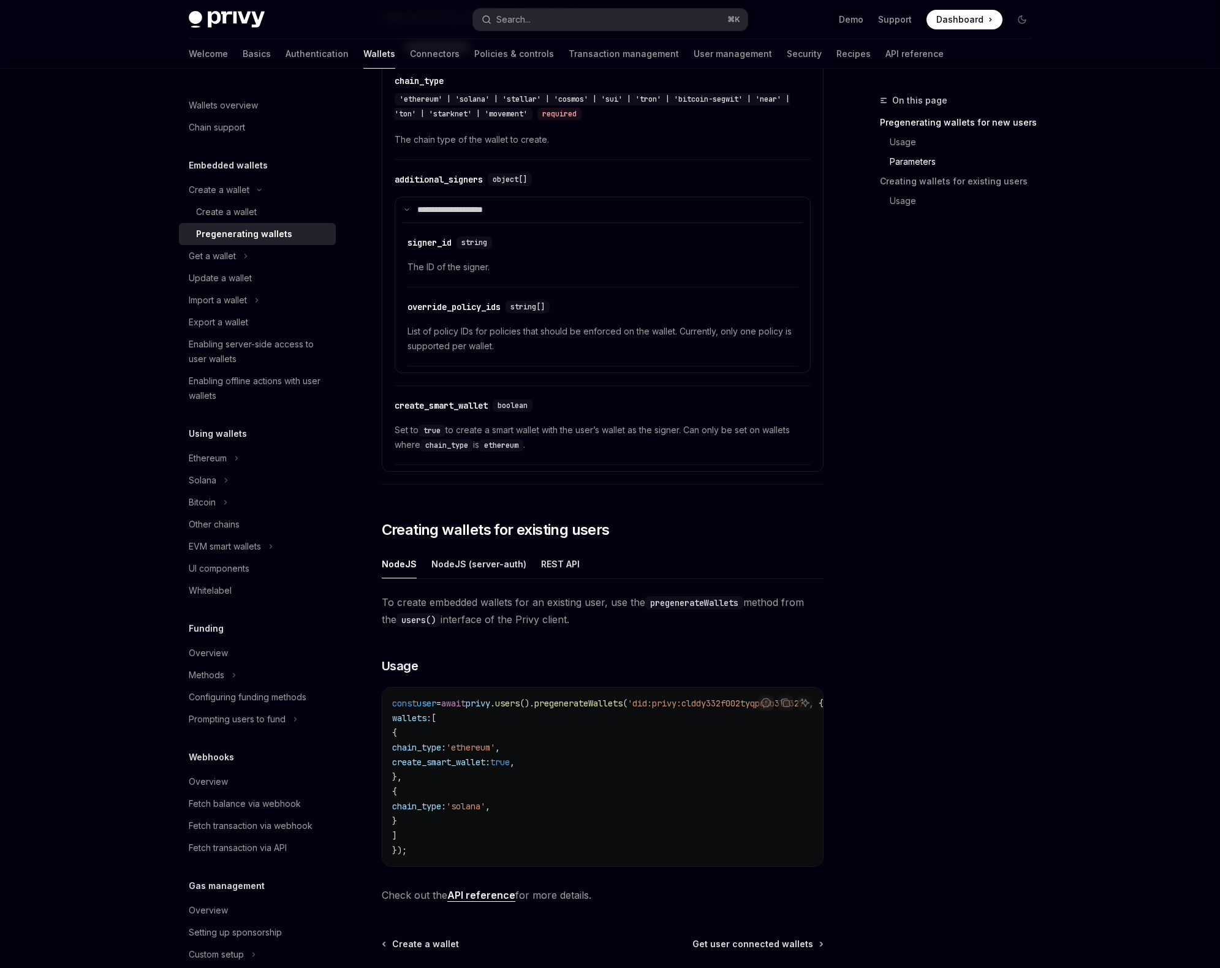
scroll to position [1626, 0]
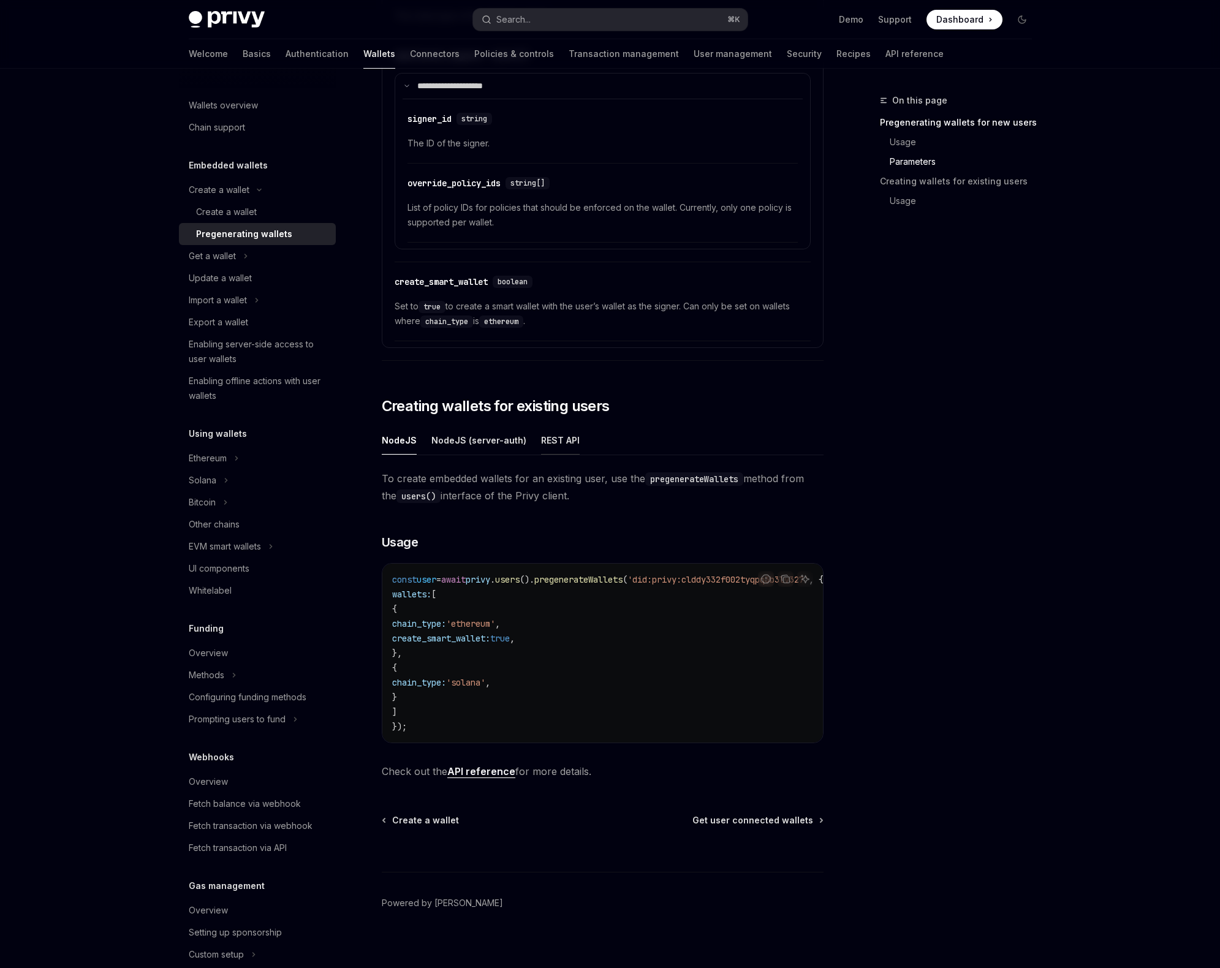
click at [566, 439] on div "REST API" at bounding box center [560, 440] width 39 height 29
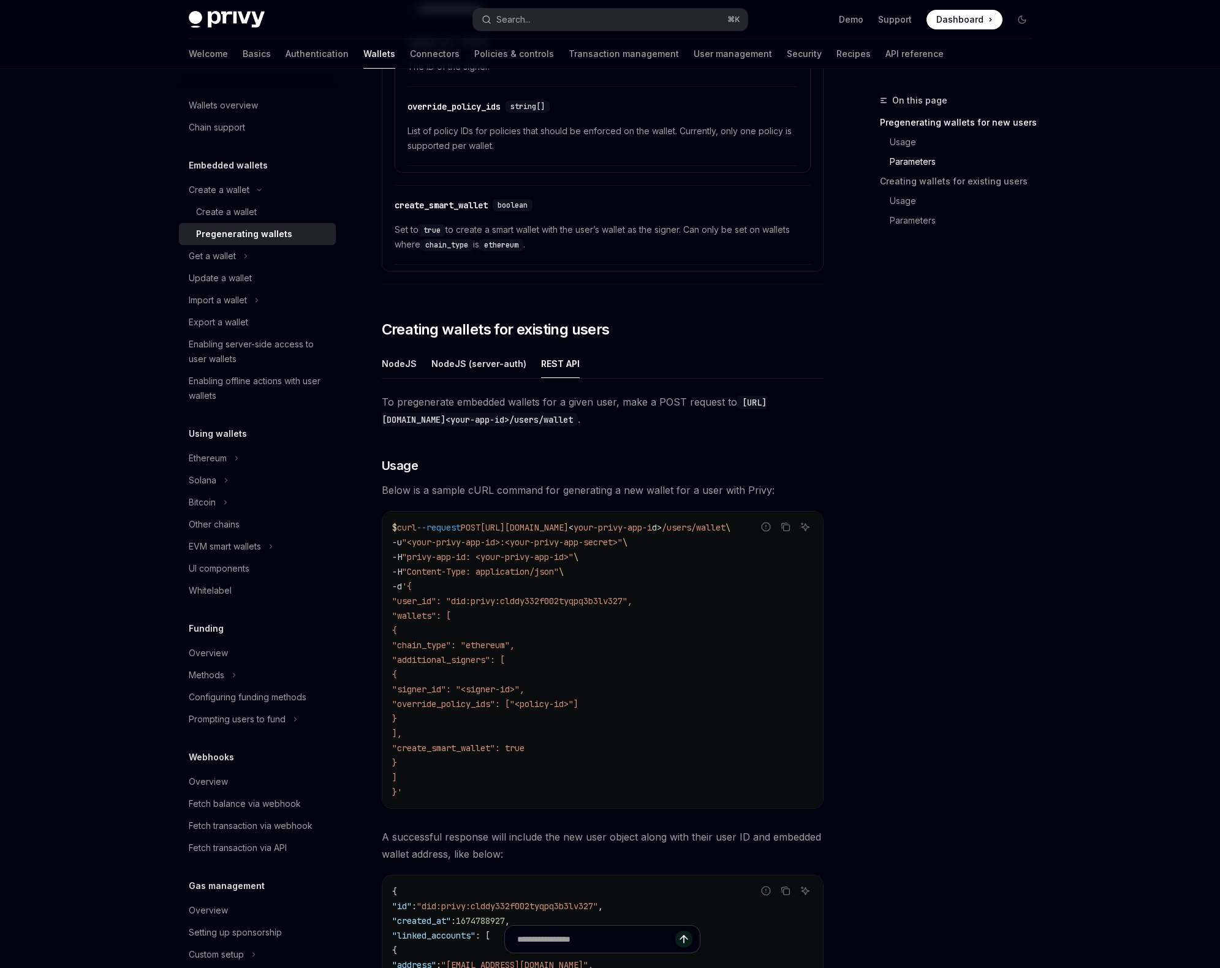
scroll to position [1700, 0]
click at [495, 368] on div "NodeJS (server-auth)" at bounding box center [478, 366] width 95 height 29
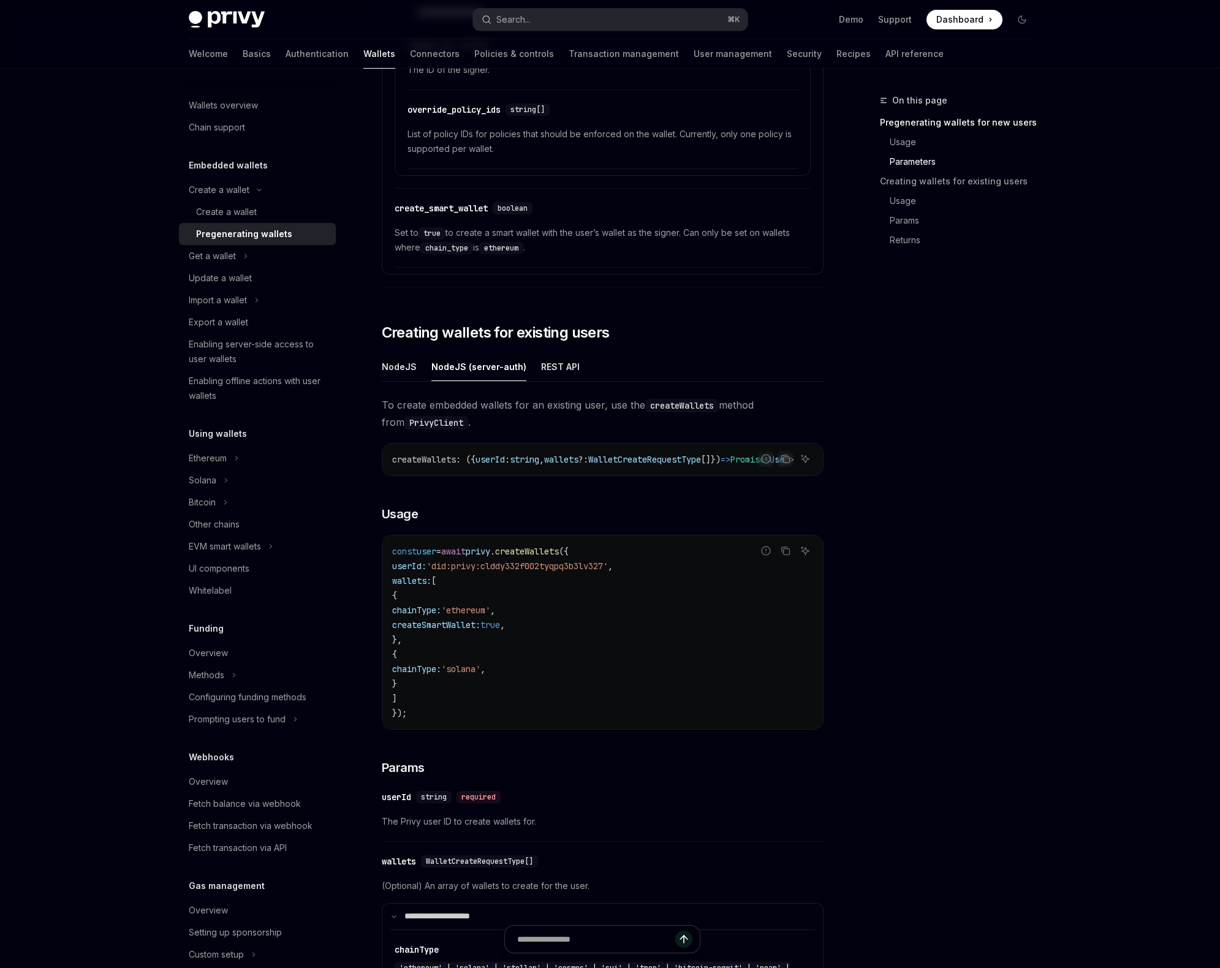
drag, startPoint x: 572, startPoint y: 474, endPoint x: 614, endPoint y: 475, distance: 42.3
click at [614, 475] on div "createWallets : ({ userId : string , wallets ?: WalletCreateRequestType []}) =>…" at bounding box center [602, 460] width 441 height 32
click at [492, 571] on span "'did:privy:clddy332f002tyqpq3b3lv327'" at bounding box center [516, 566] width 181 height 11
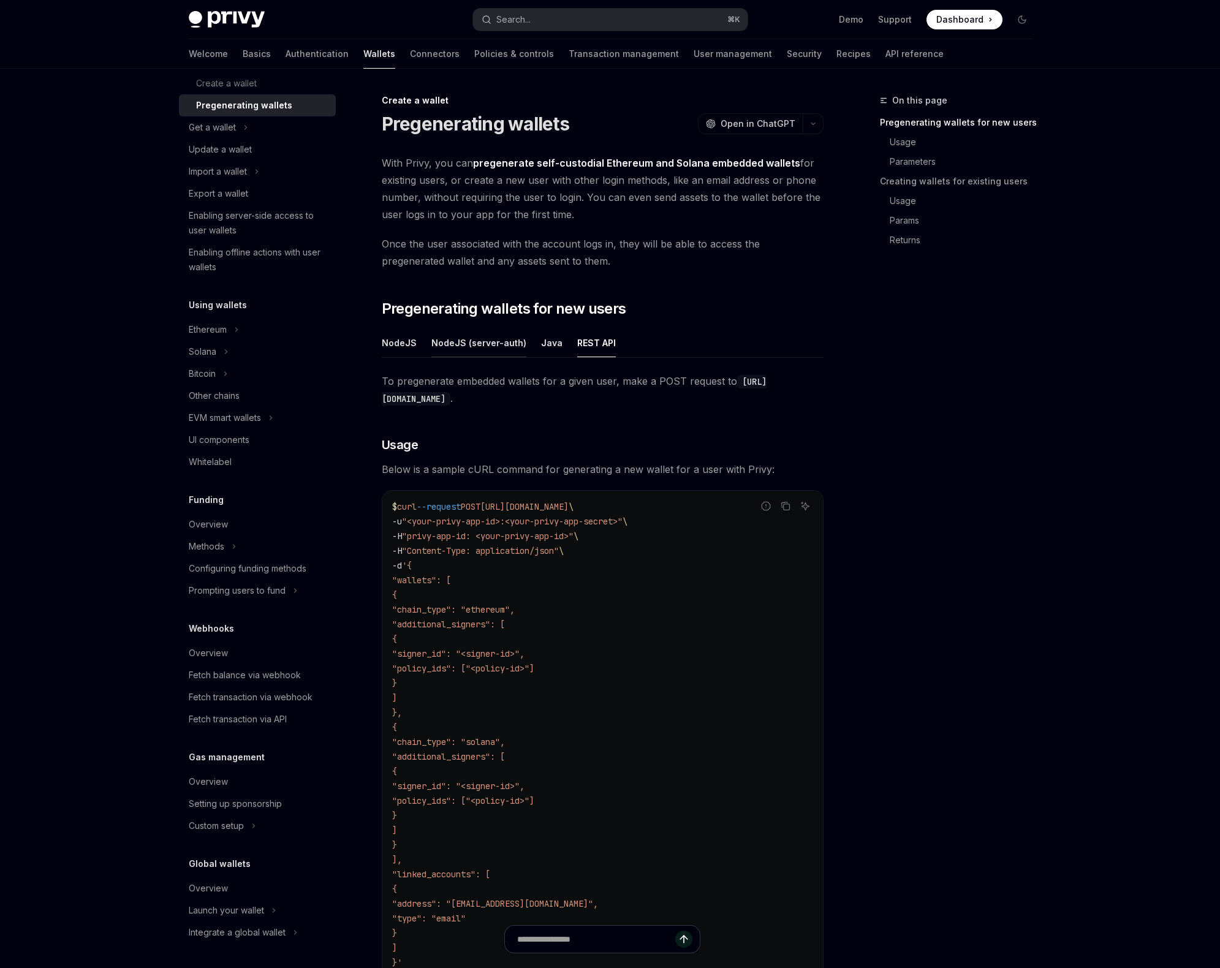
click at [491, 338] on div "NodeJS (server-auth)" at bounding box center [478, 342] width 95 height 29
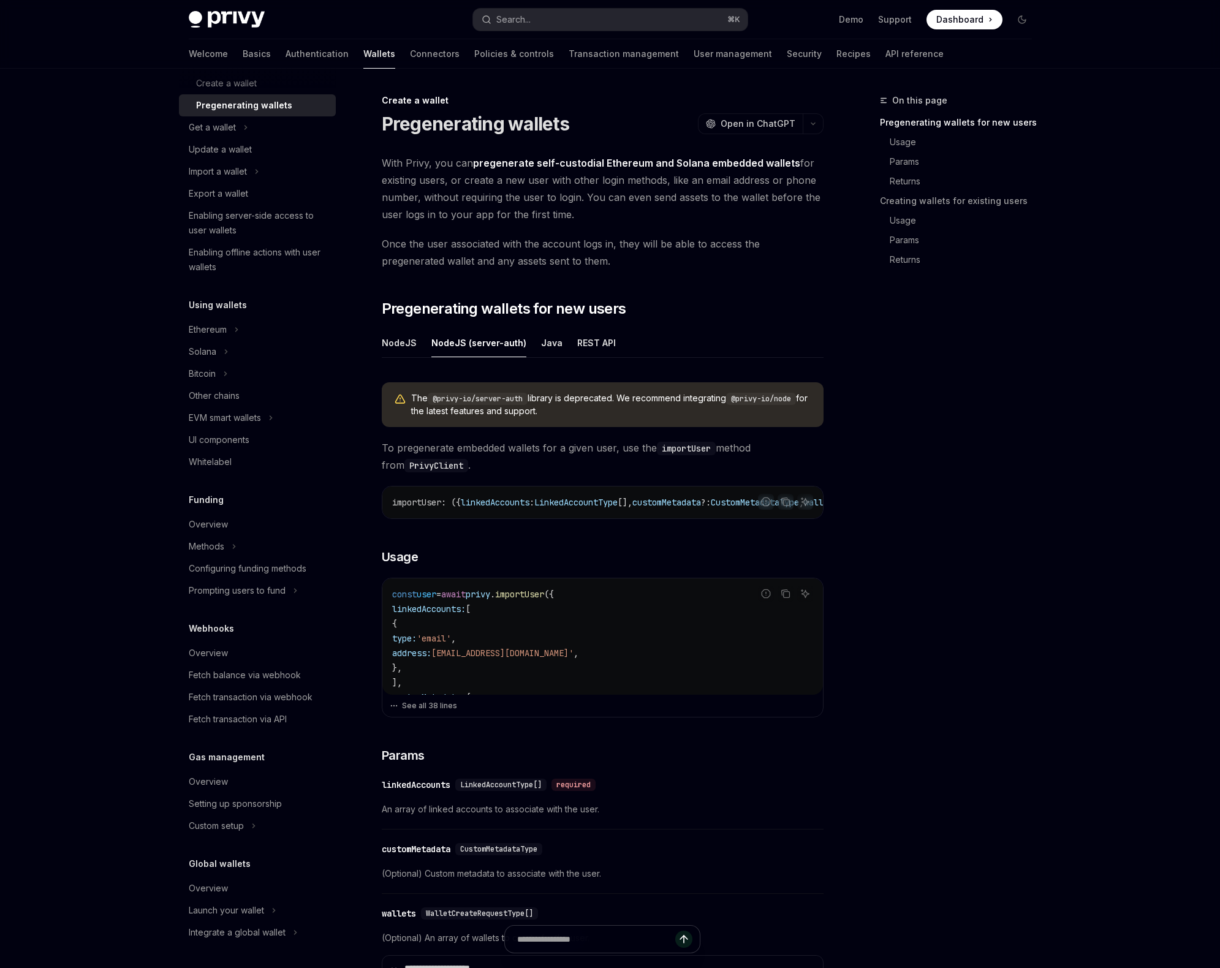
drag, startPoint x: 552, startPoint y: 517, endPoint x: 521, endPoint y: 514, distance: 30.7
click at [521, 514] on div "importUser : ({ linkedAccounts : LinkedAccountType [], customMetadata ?: Custom…" at bounding box center [602, 502] width 441 height 32
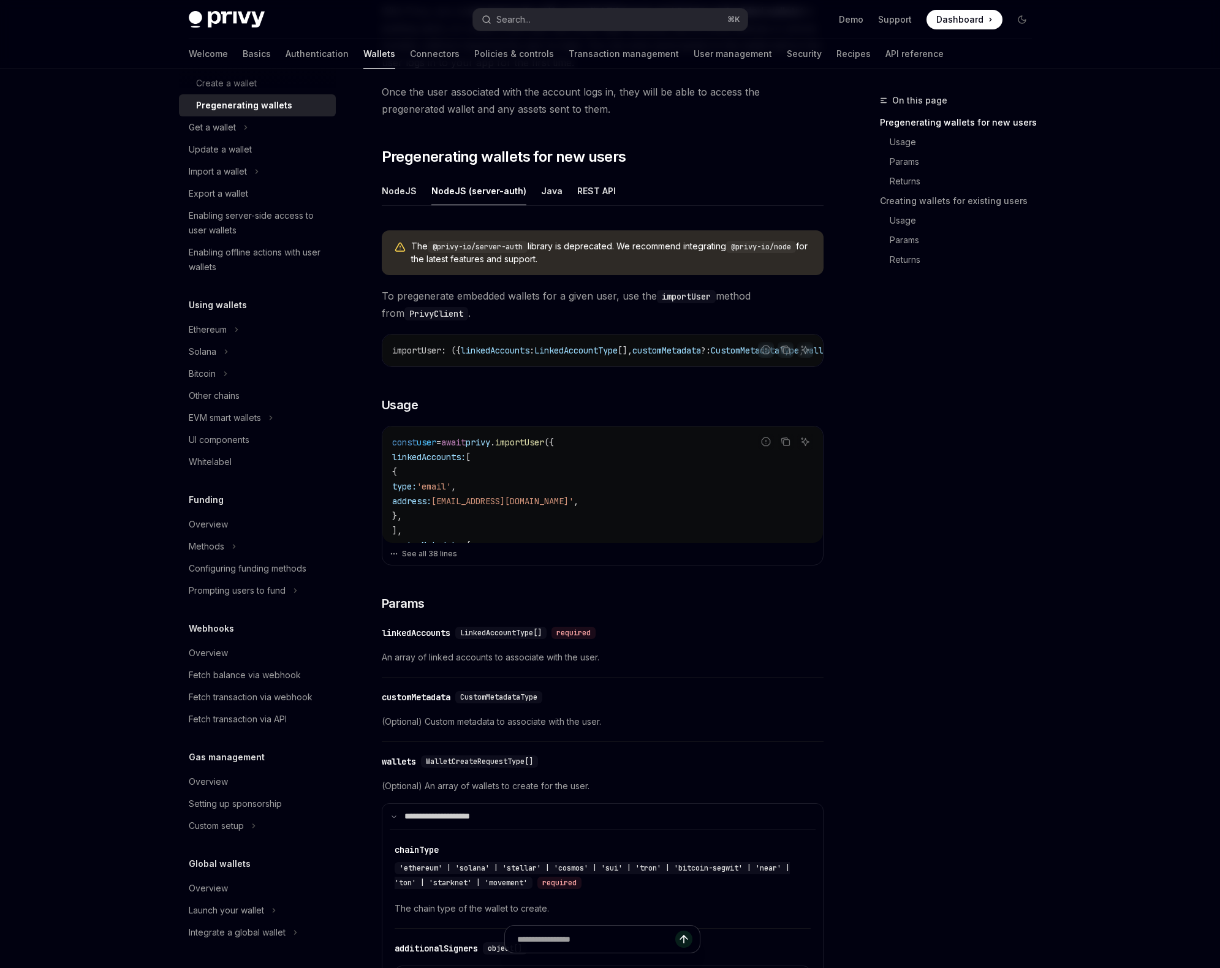
scroll to position [158, 0]
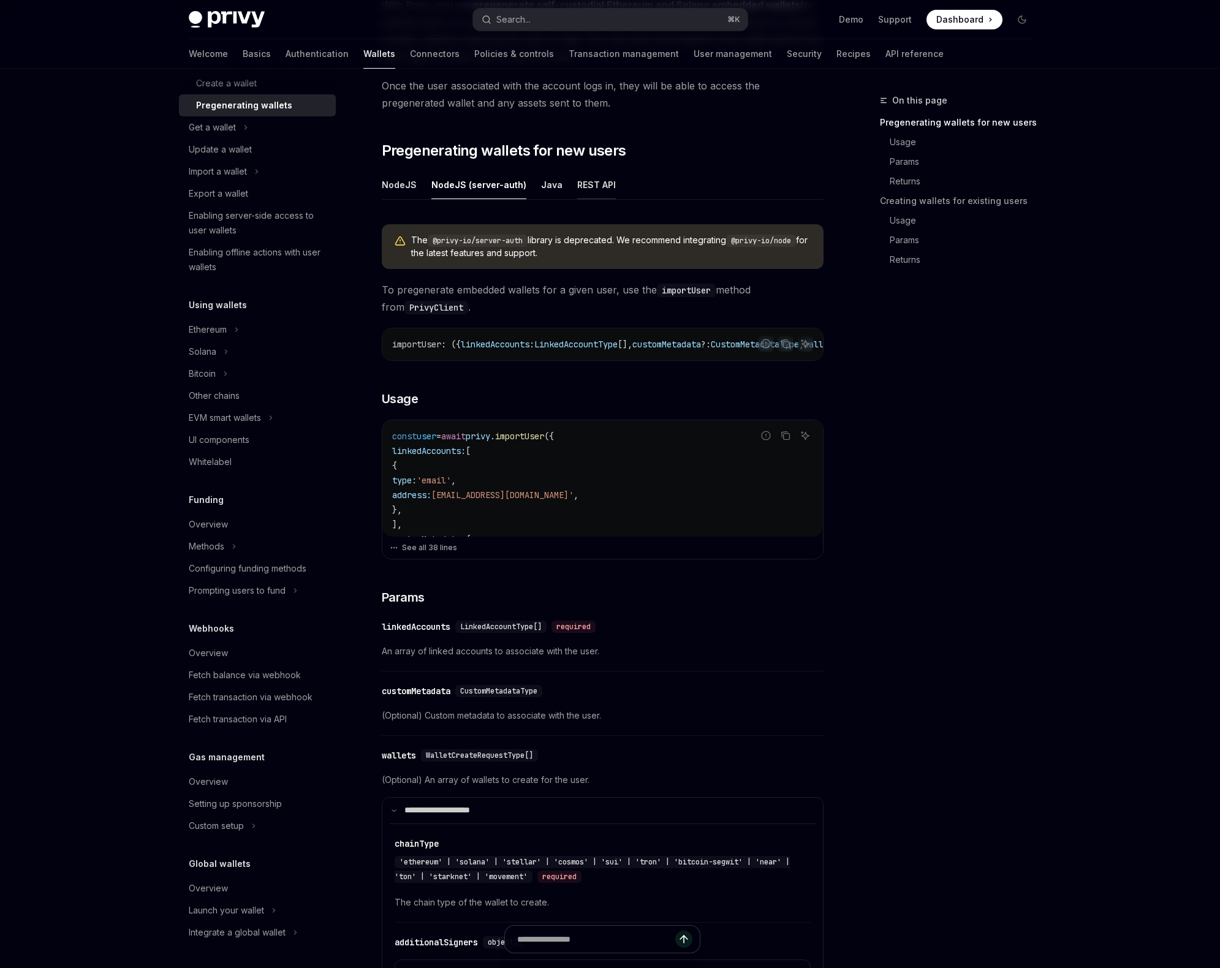
click at [581, 189] on div "REST API" at bounding box center [596, 184] width 39 height 29
type textarea "*"
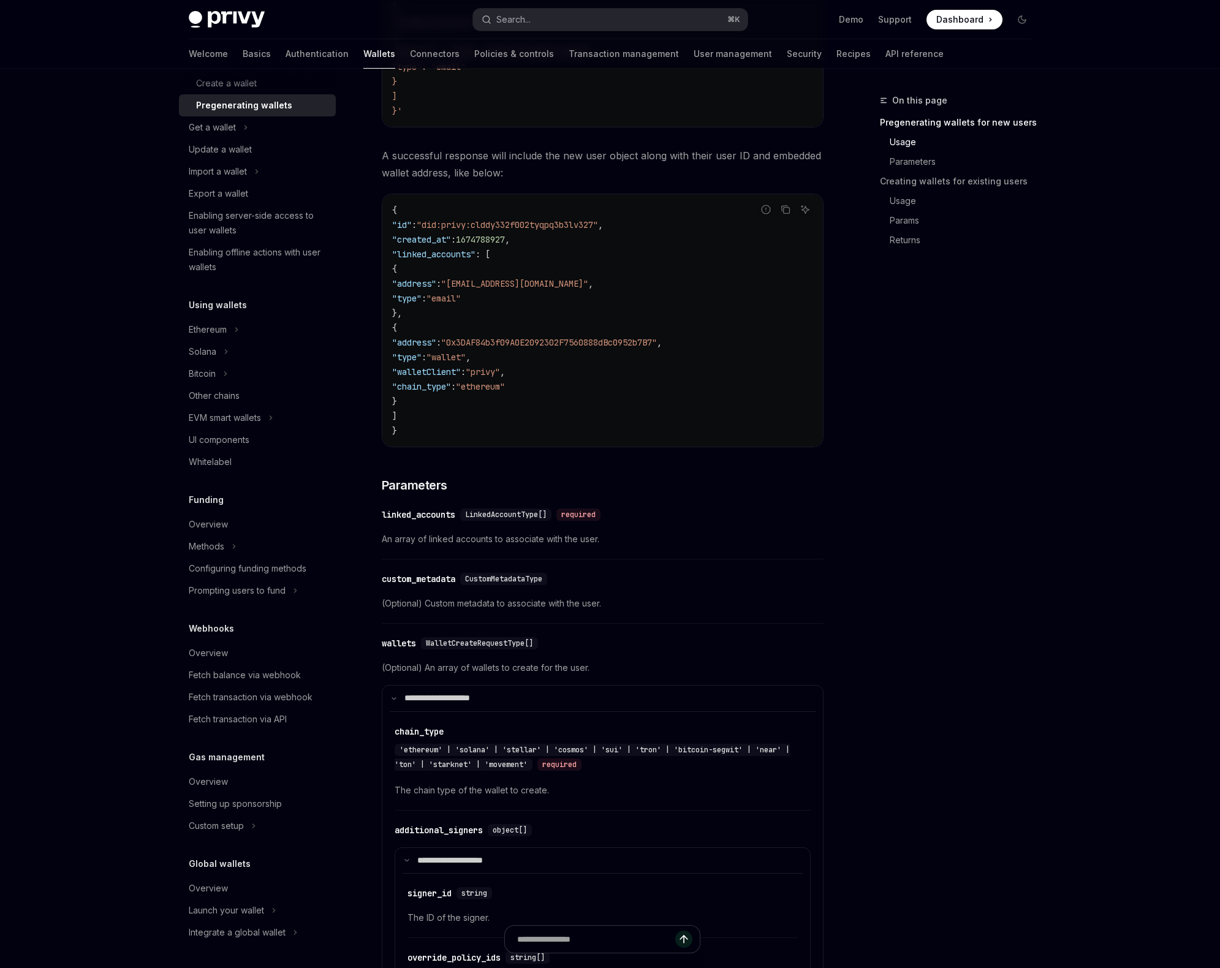
scroll to position [926, 0]
